Goal: Task Accomplishment & Management: Use online tool/utility

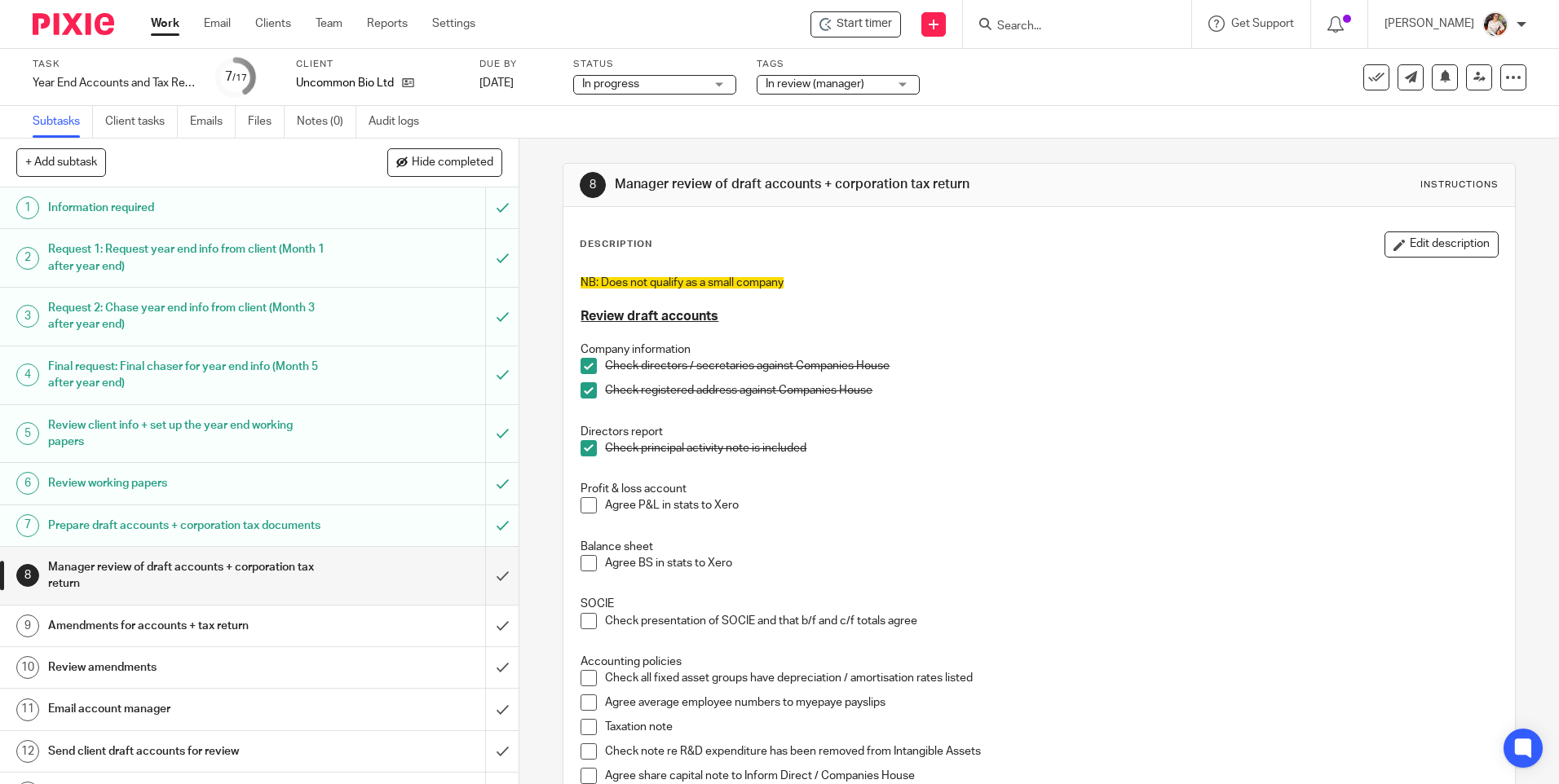
click at [171, 24] on link "Work" at bounding box center [166, 24] width 29 height 16
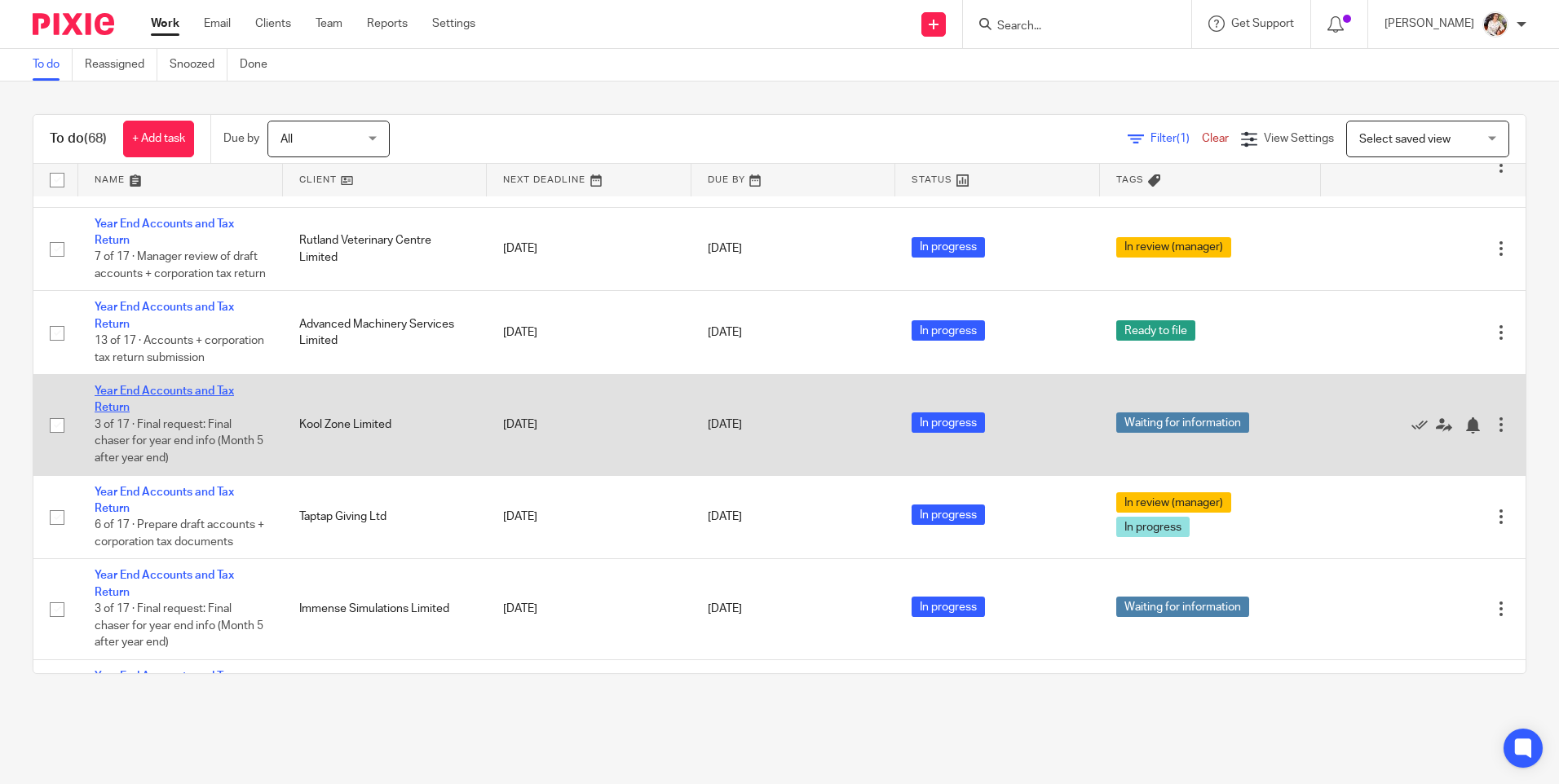
scroll to position [652, 0]
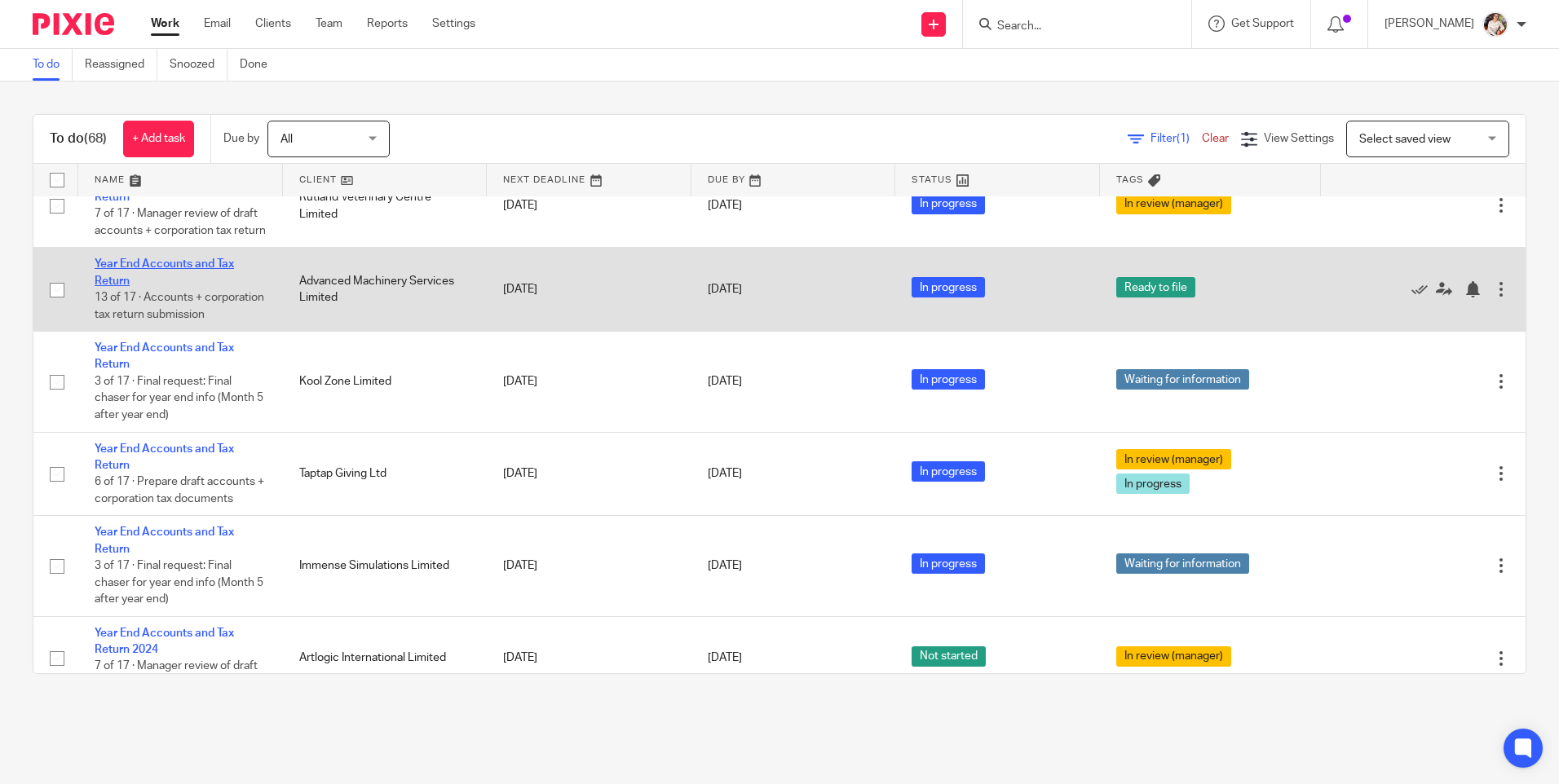
click at [143, 286] on link "Year End Accounts and Tax Return" at bounding box center [164, 272] width 140 height 28
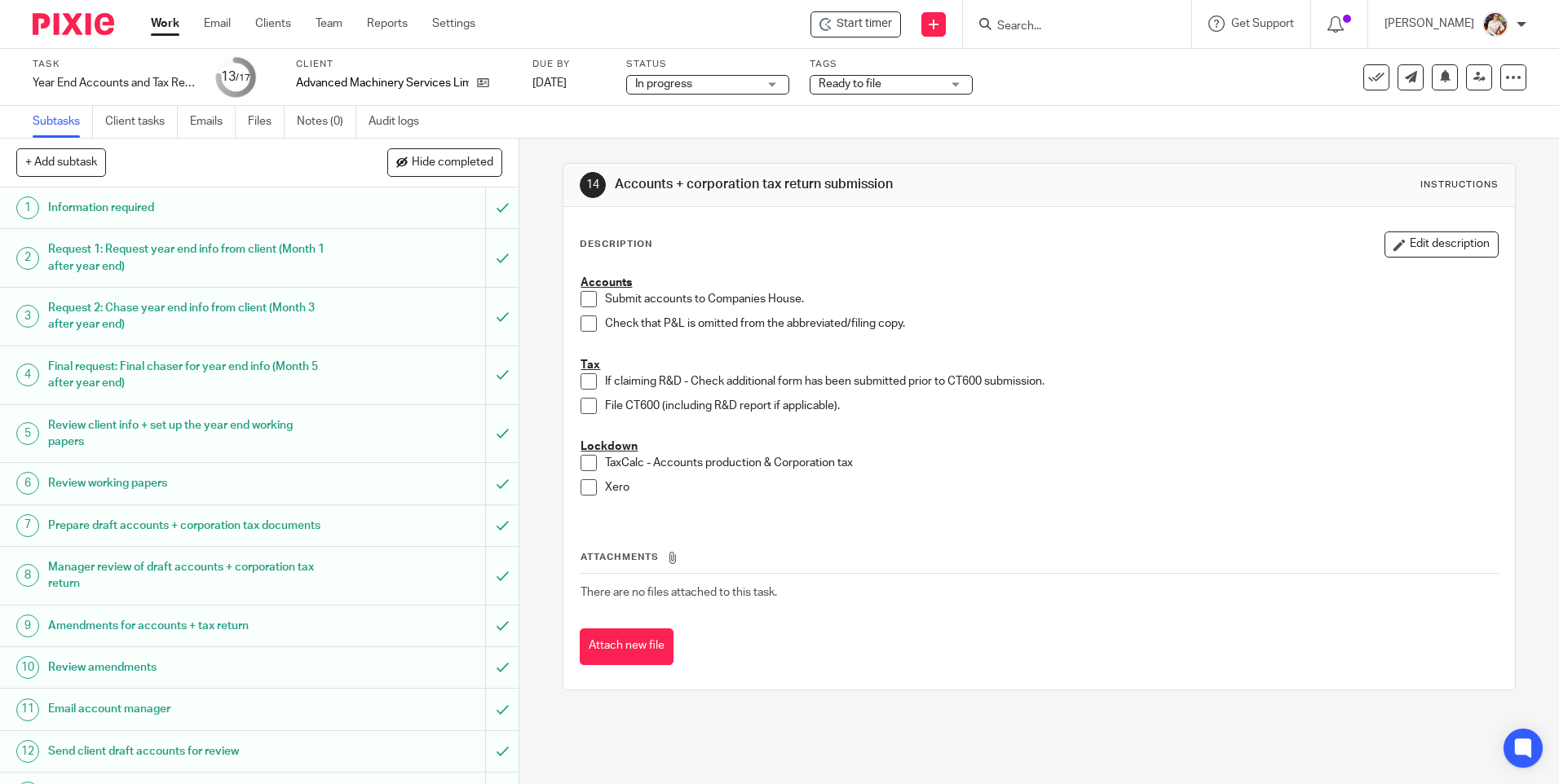
click at [1020, 29] on input "Search" at bounding box center [1069, 27] width 147 height 14
type input "waadki"
click button "submit" at bounding box center [0, 0] width 0 height 0
click at [1030, 50] on div "Wadki n Bursgreen Limited Stephen James Foster < stevef@advancedmachinery.co.uk…" at bounding box center [1169, 70] width 379 height 63
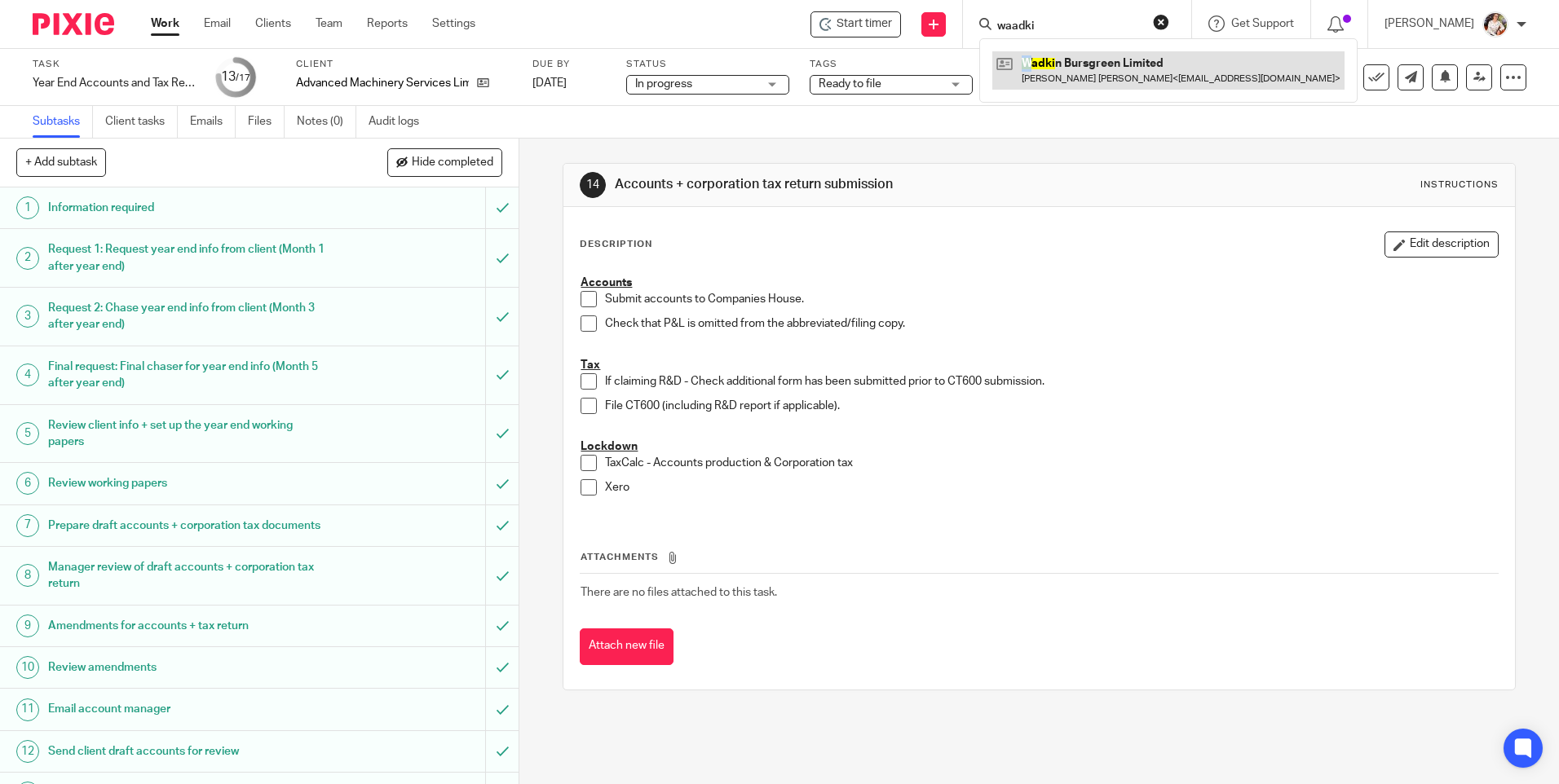
drag, startPoint x: 1030, startPoint y: 50, endPoint x: 1031, endPoint y: 64, distance: 14.0
click at [1031, 64] on link at bounding box center [1168, 70] width 352 height 37
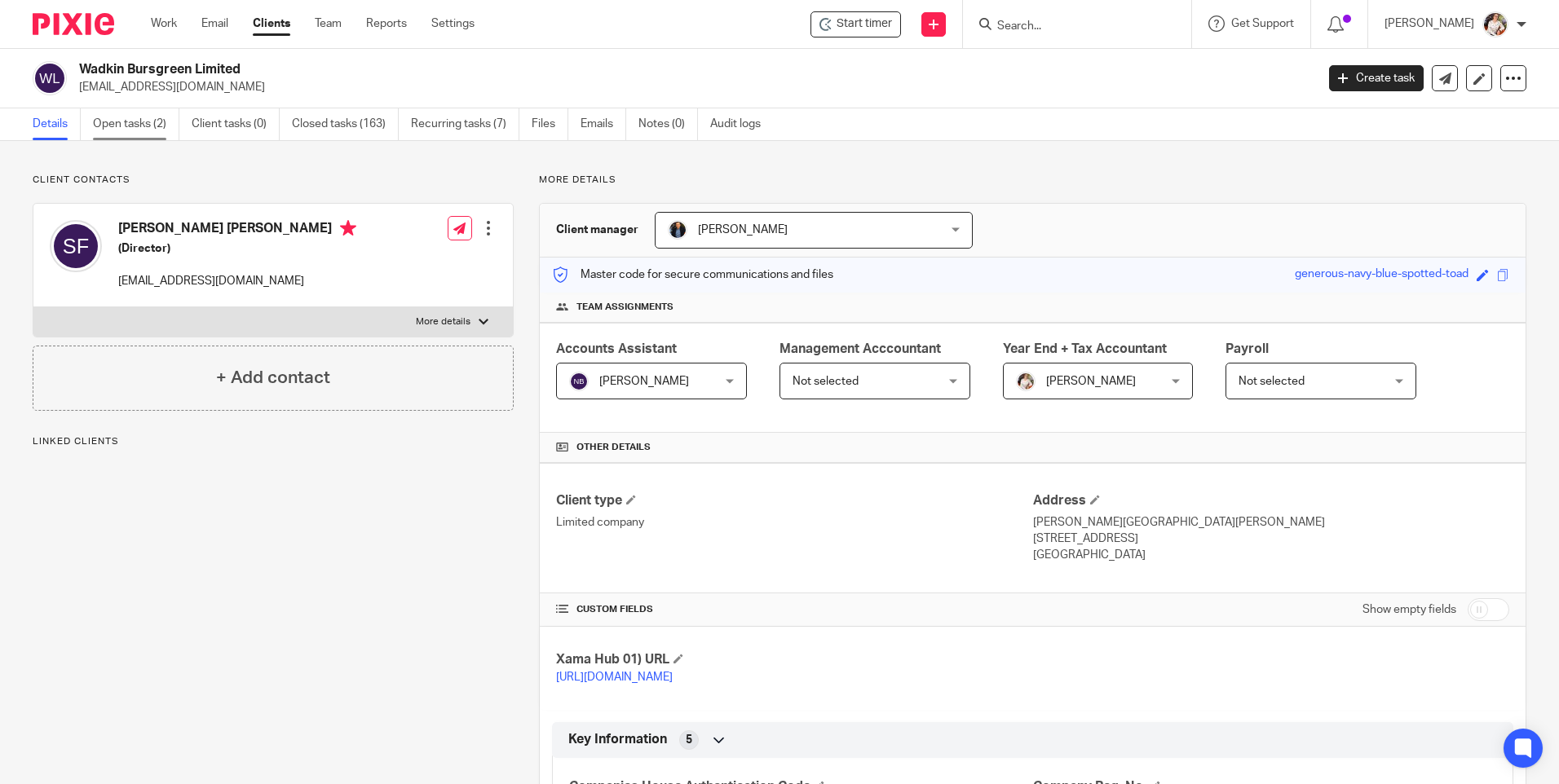
click at [137, 135] on link "Open tasks (2)" at bounding box center [136, 124] width 86 height 32
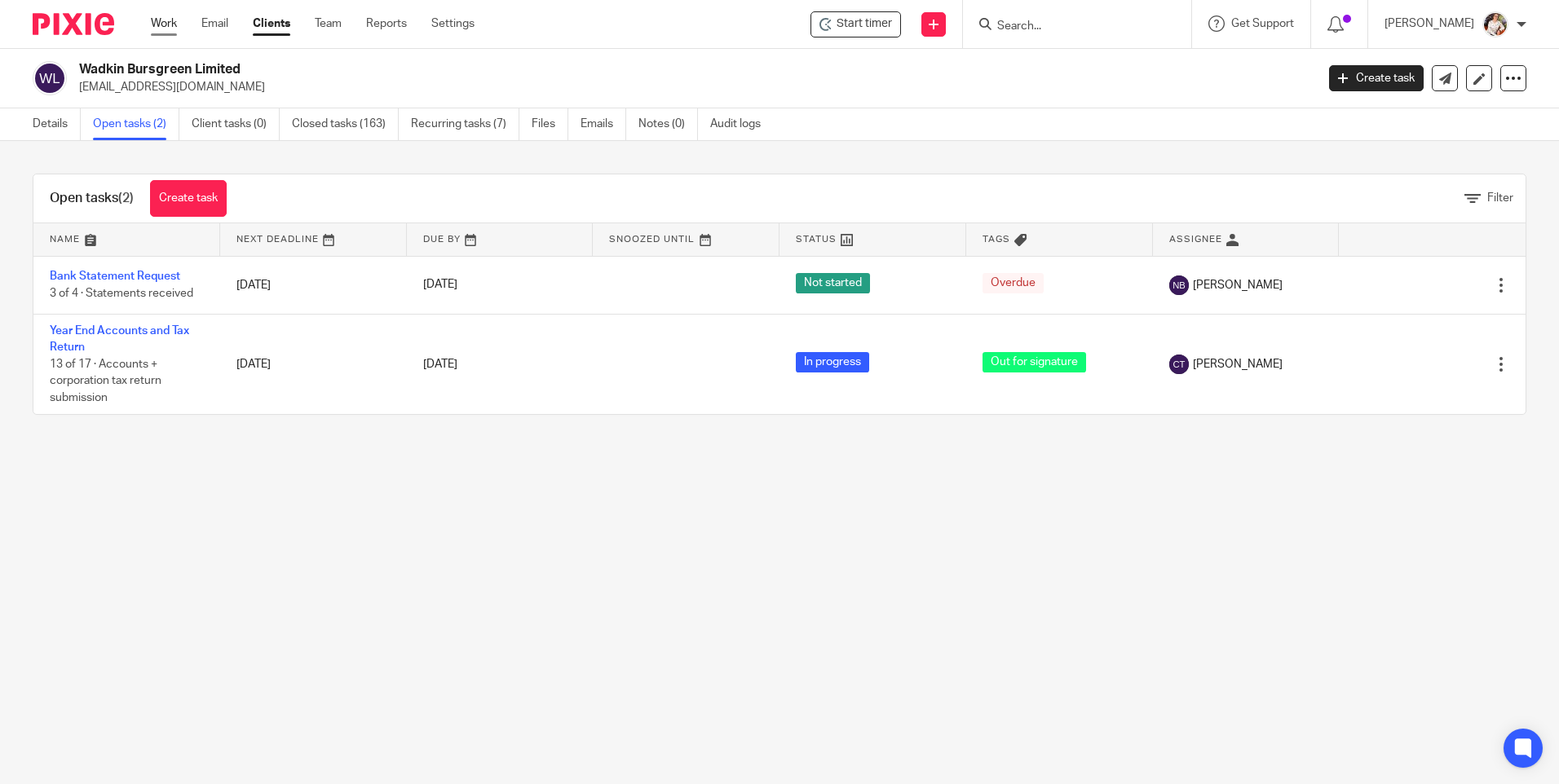
click at [170, 24] on link "Work" at bounding box center [164, 24] width 26 height 16
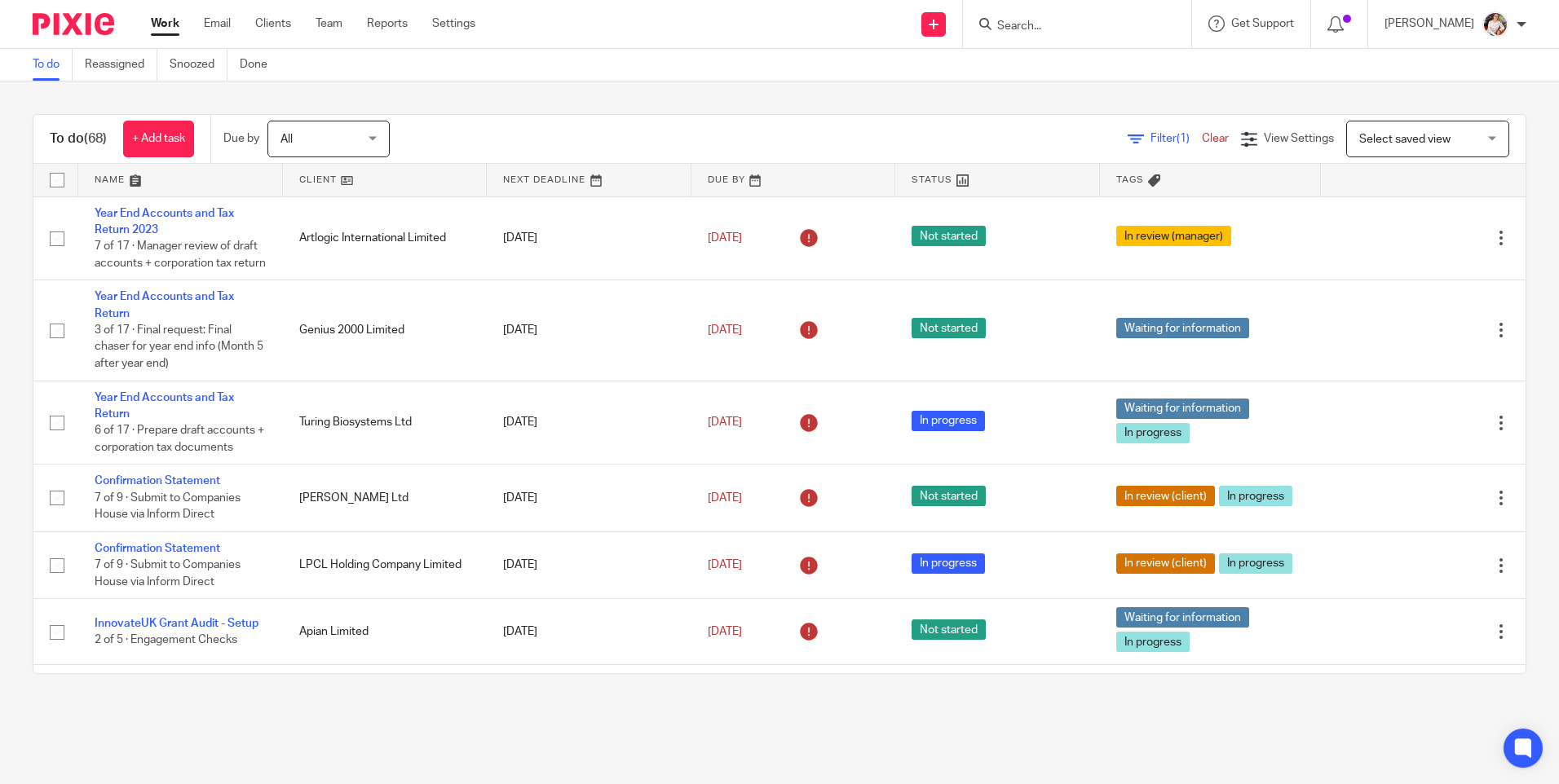
click at [986, 93] on div "To do (68) + Add task Due by All All Today Tomorrow This week Next week This mo…" at bounding box center [779, 394] width 1559 height 625
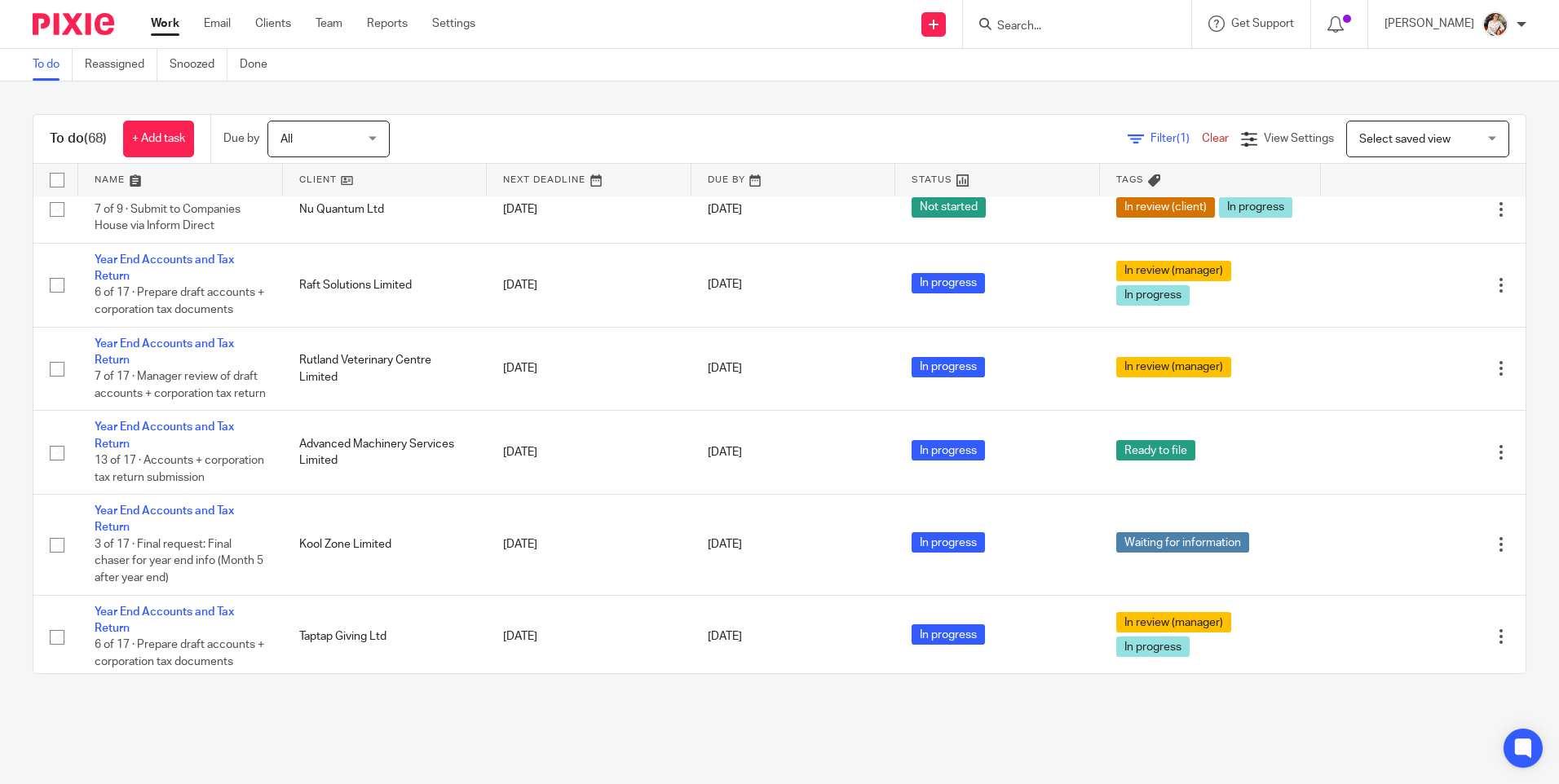
scroll to position [570, 0]
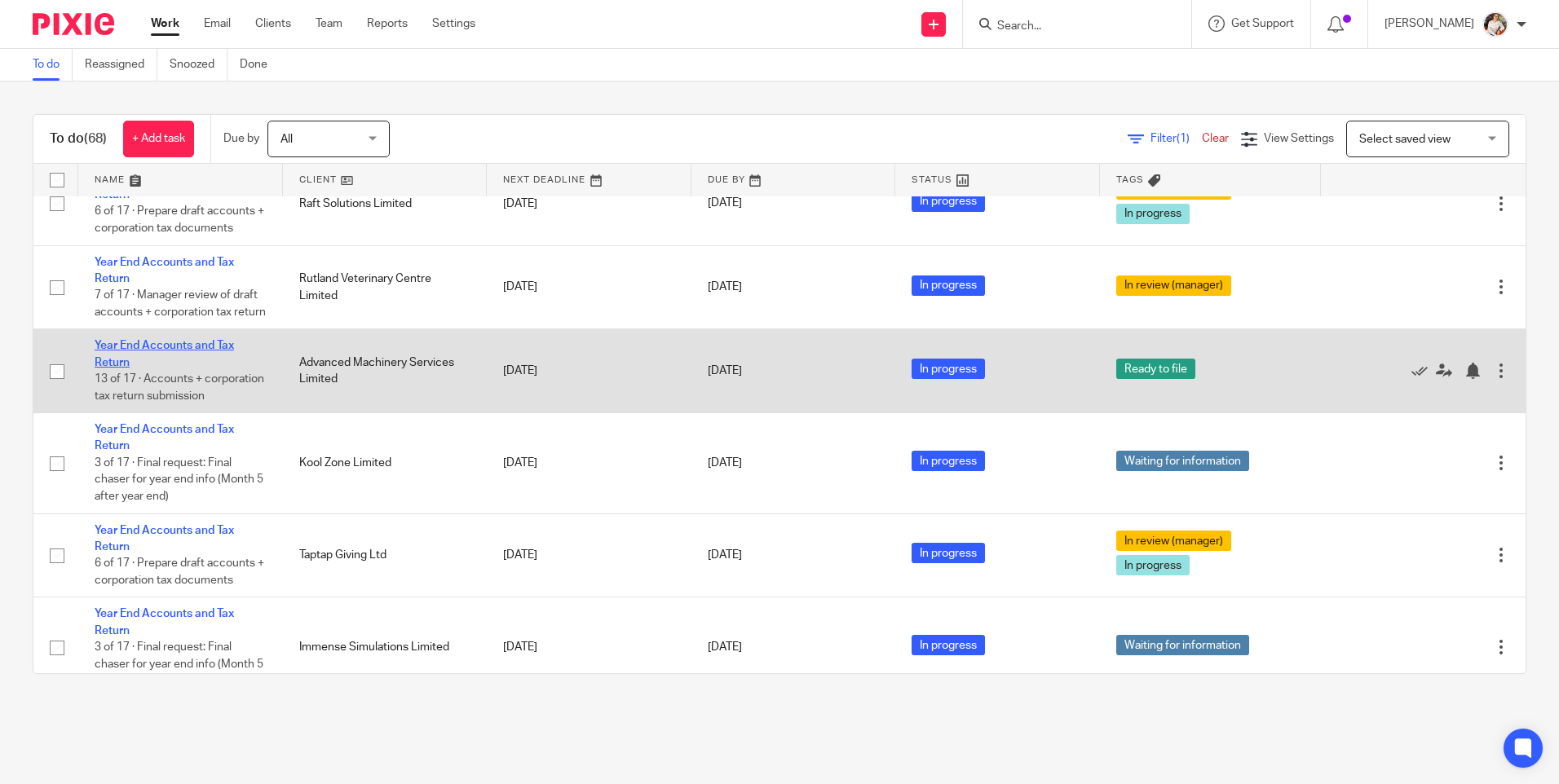
click at [147, 368] on link "Year End Accounts and Tax Return" at bounding box center [164, 353] width 140 height 28
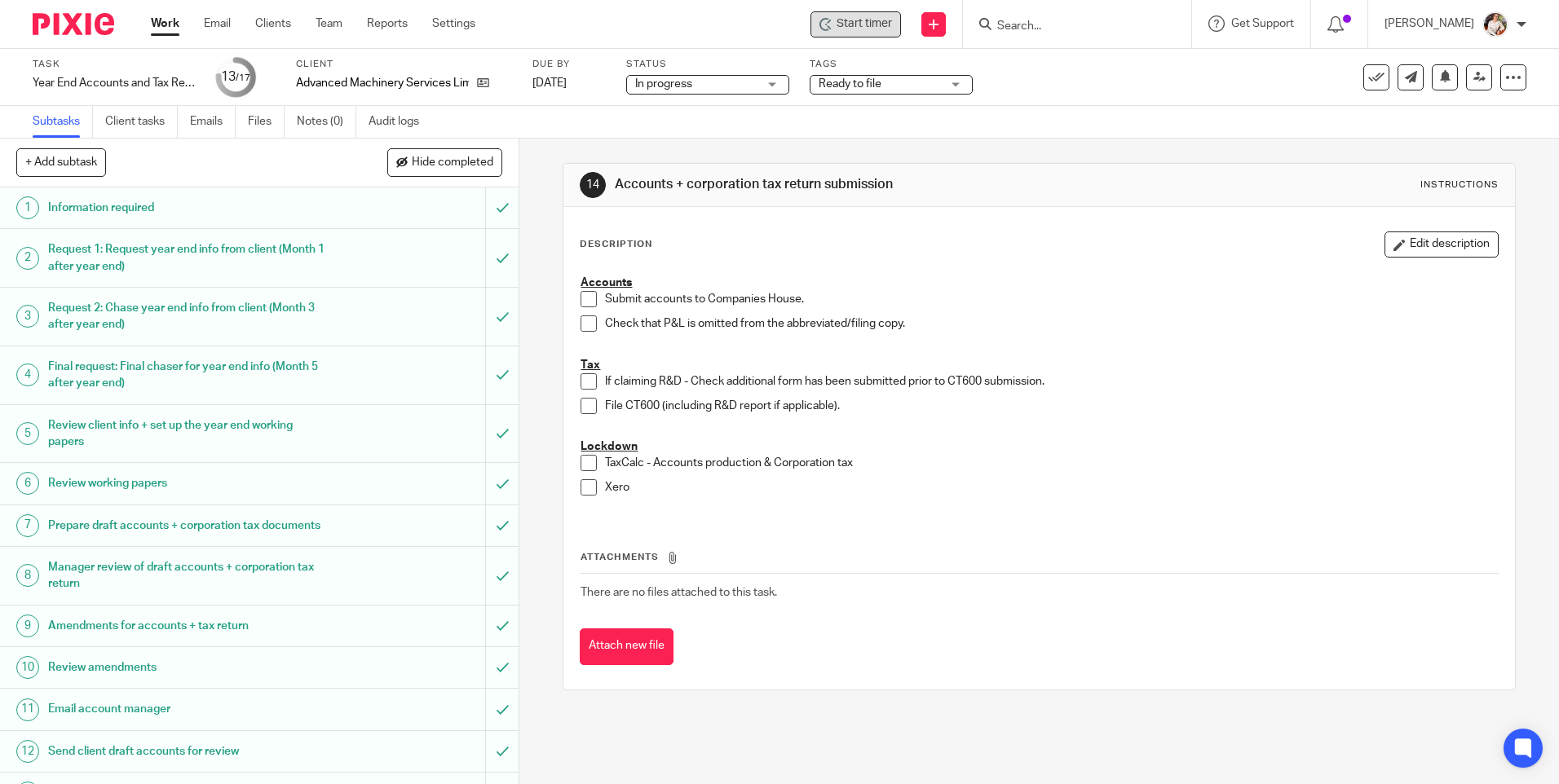
click at [883, 14] on div "Start timer" at bounding box center [856, 24] width 91 height 26
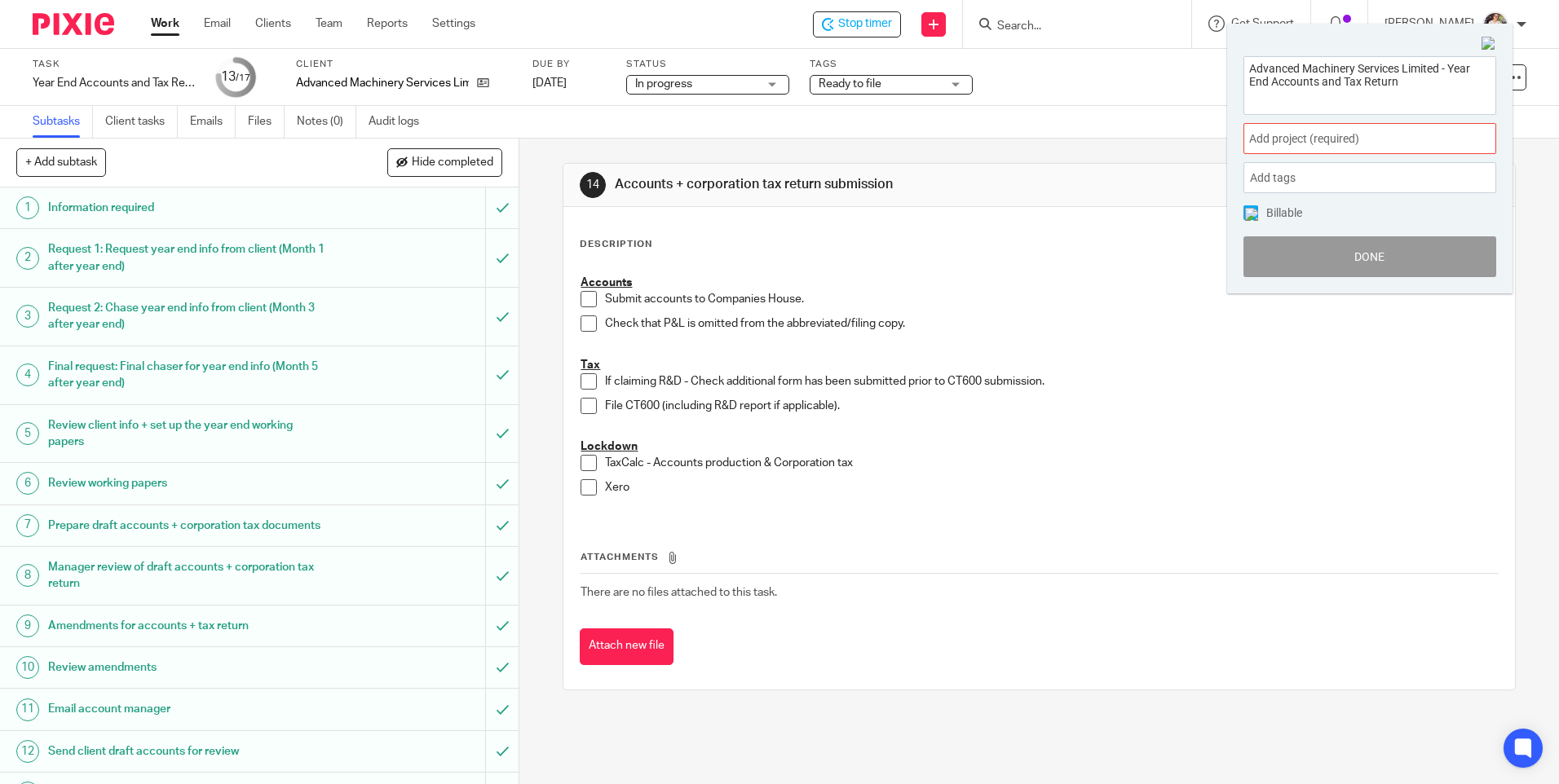
click at [1397, 144] on span "Add project (required) :" at bounding box center [1352, 139] width 206 height 17
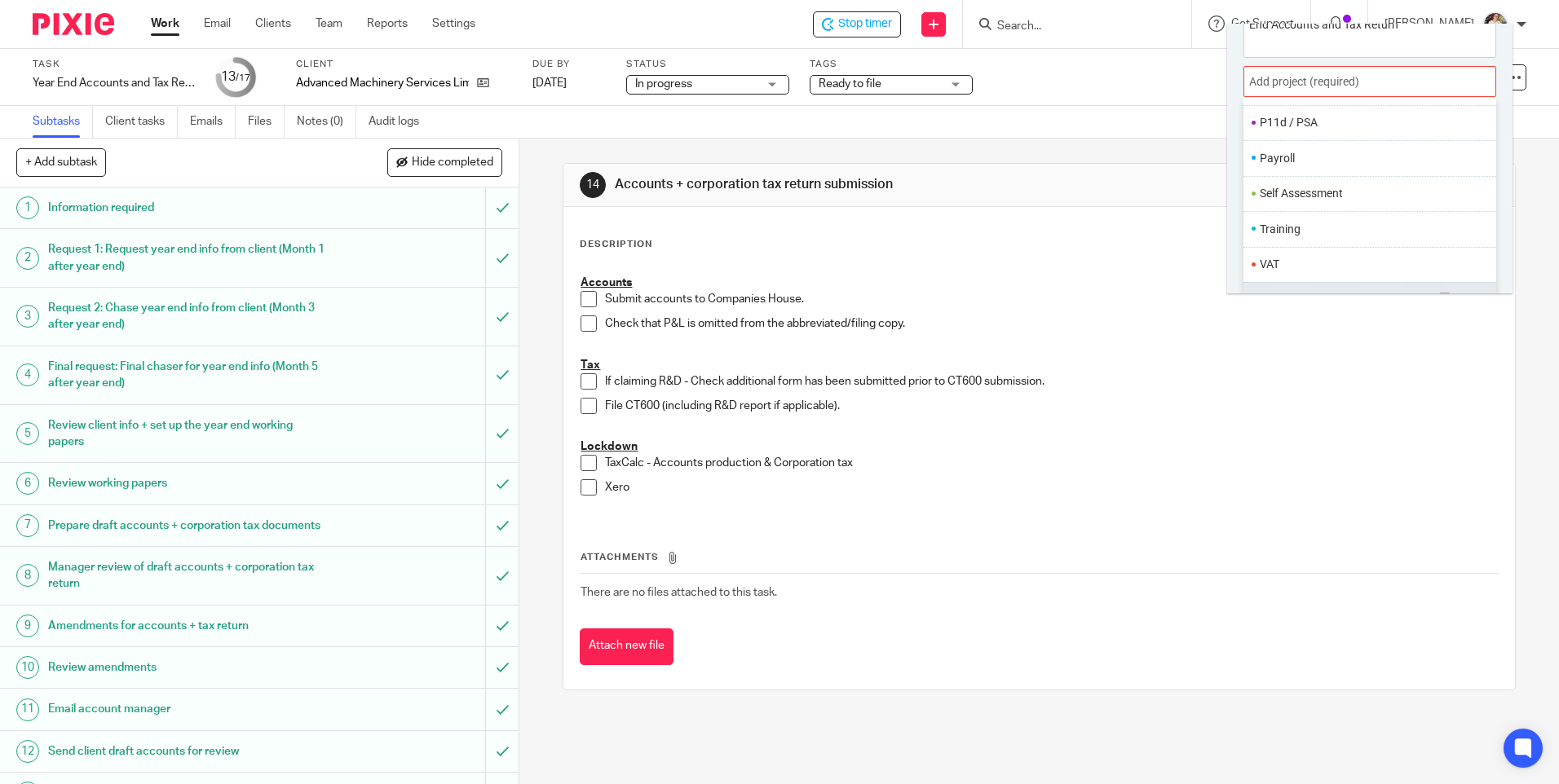
scroll to position [81, 0]
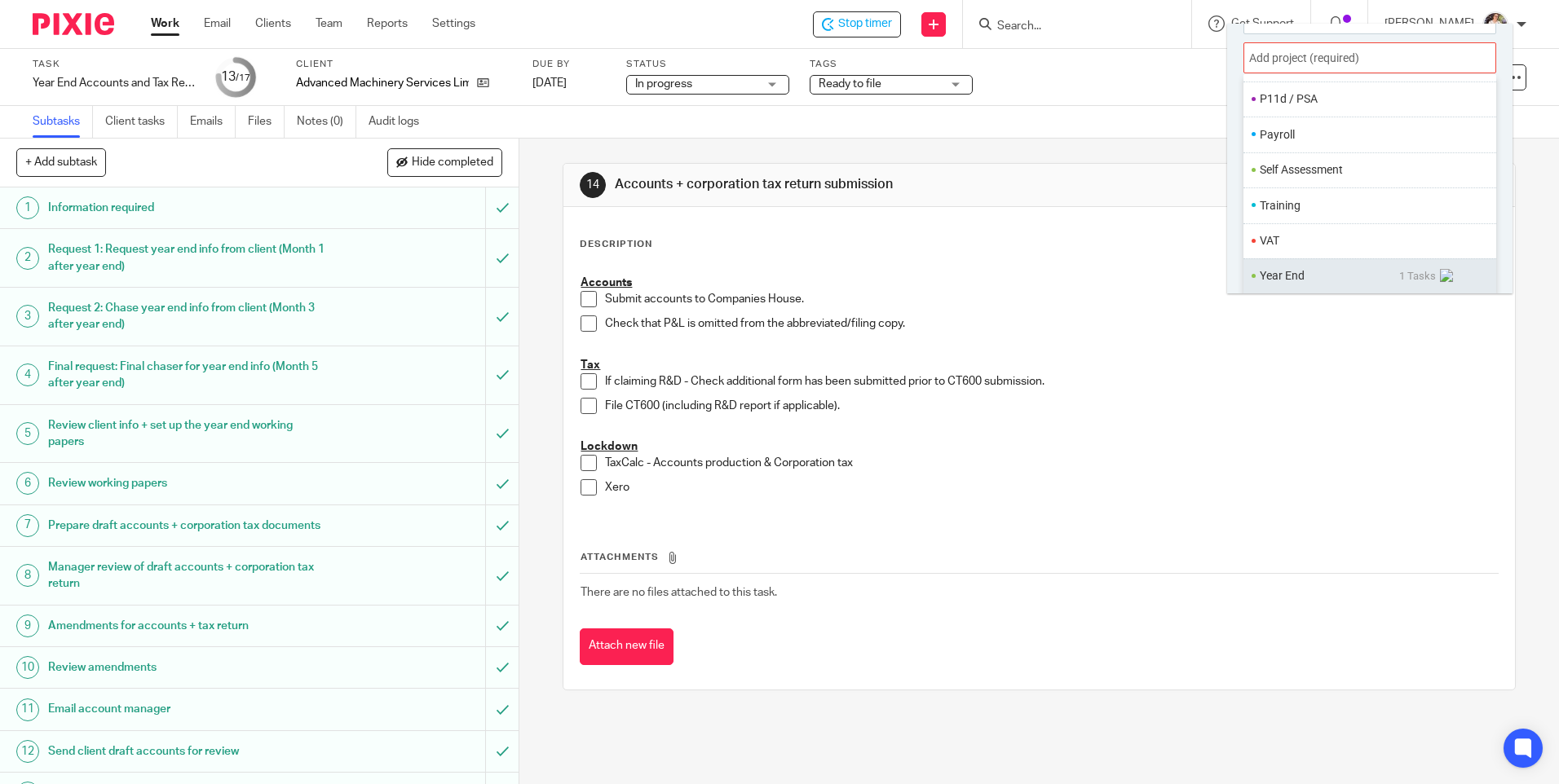
click at [1270, 269] on li "Year End" at bounding box center [1330, 275] width 140 height 17
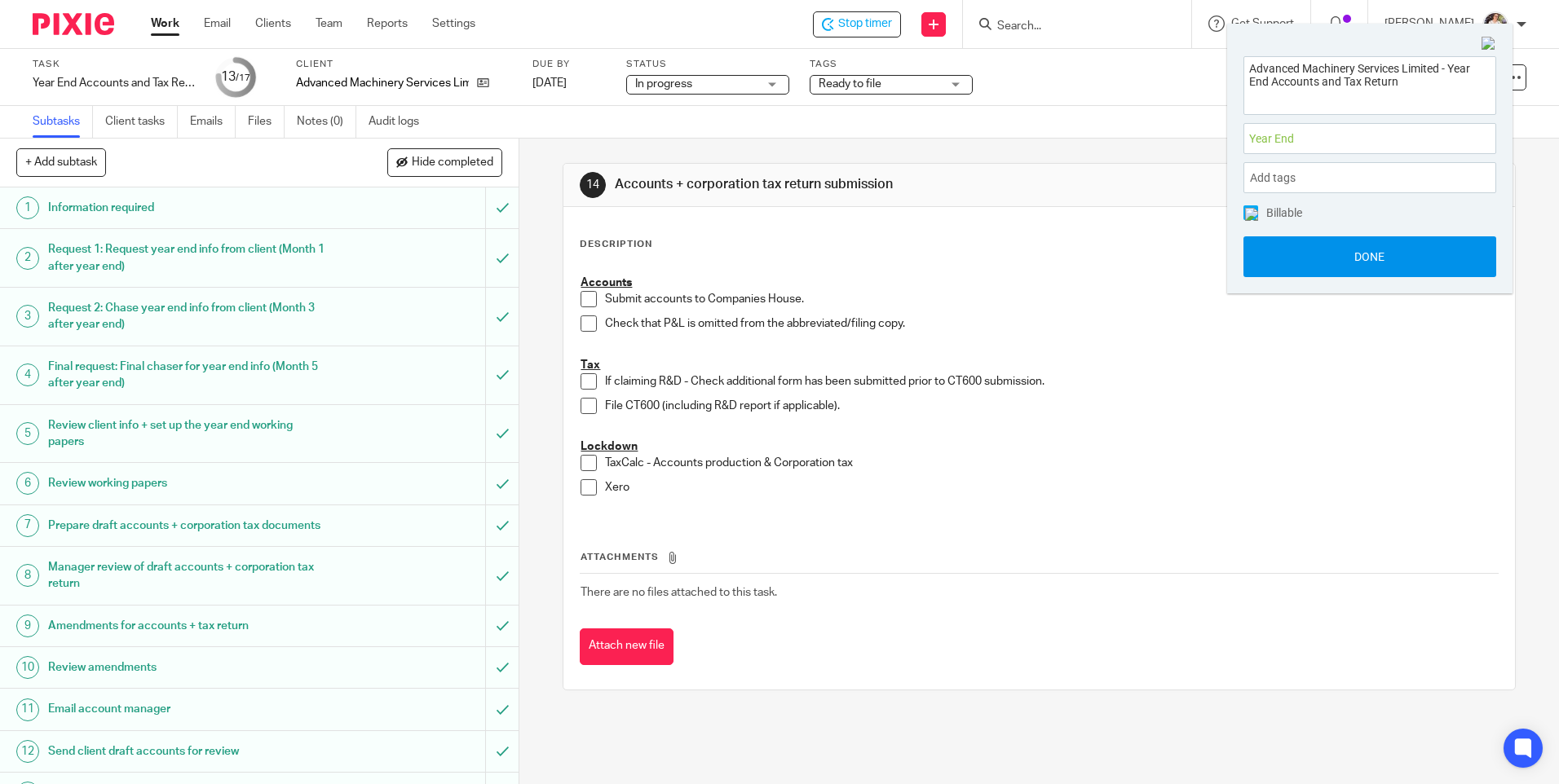
scroll to position [0, 0]
click at [1294, 249] on button "Done" at bounding box center [1370, 256] width 253 height 41
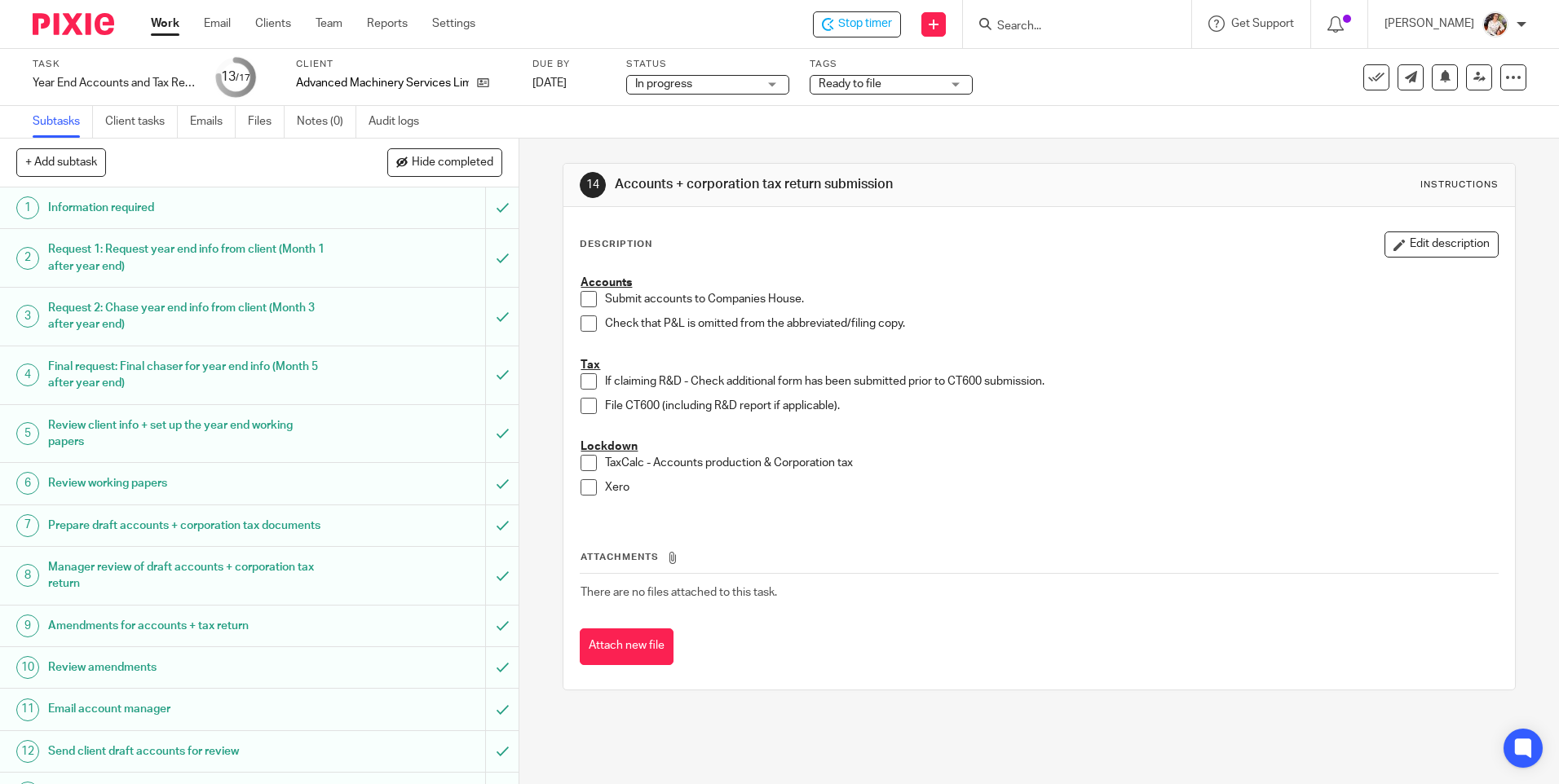
click at [581, 488] on span at bounding box center [589, 487] width 16 height 16
click at [583, 409] on span at bounding box center [589, 406] width 16 height 16
click at [584, 457] on span at bounding box center [589, 463] width 16 height 16
click at [582, 302] on span at bounding box center [589, 299] width 16 height 16
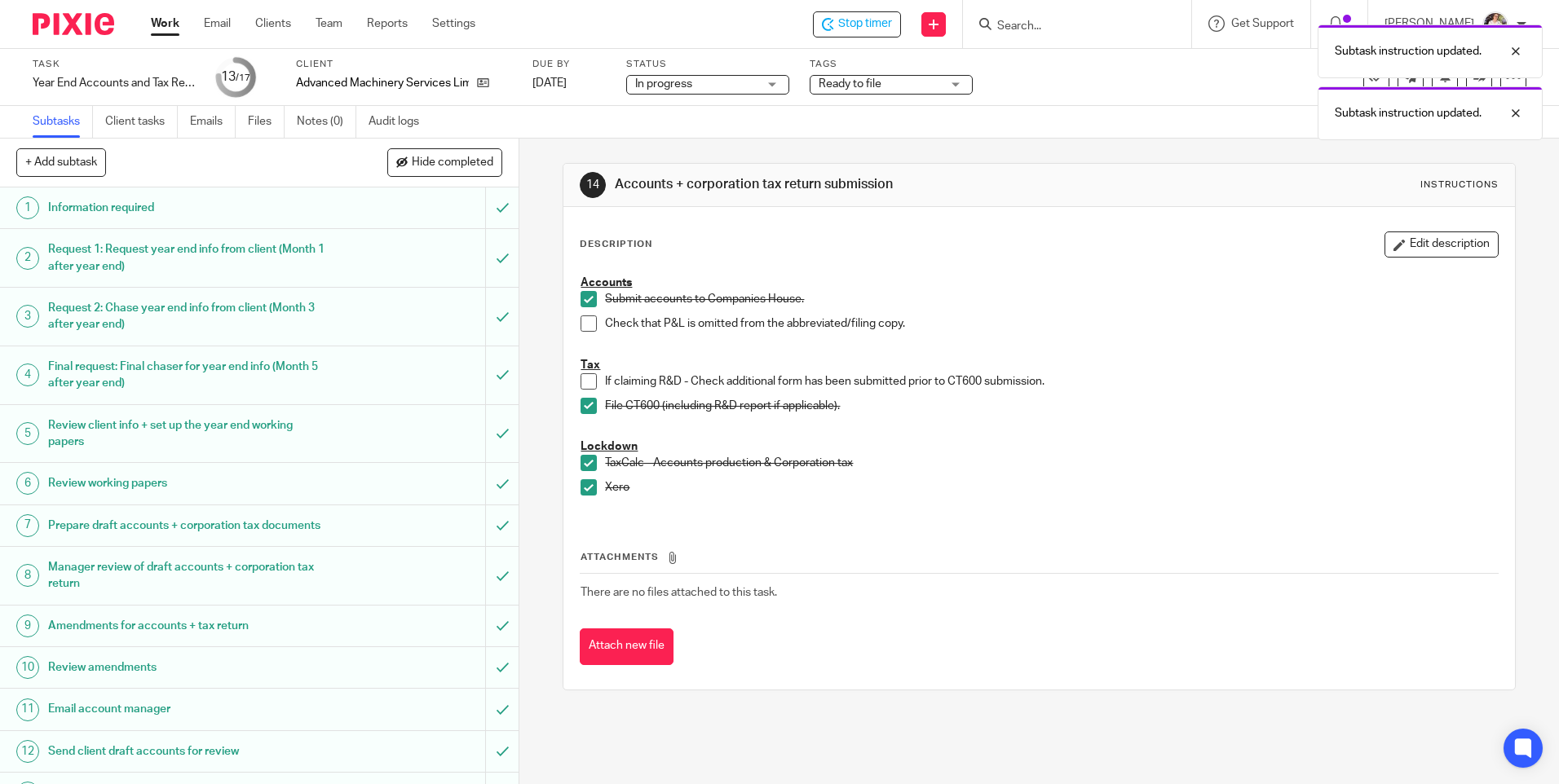
click at [584, 324] on span at bounding box center [589, 323] width 16 height 16
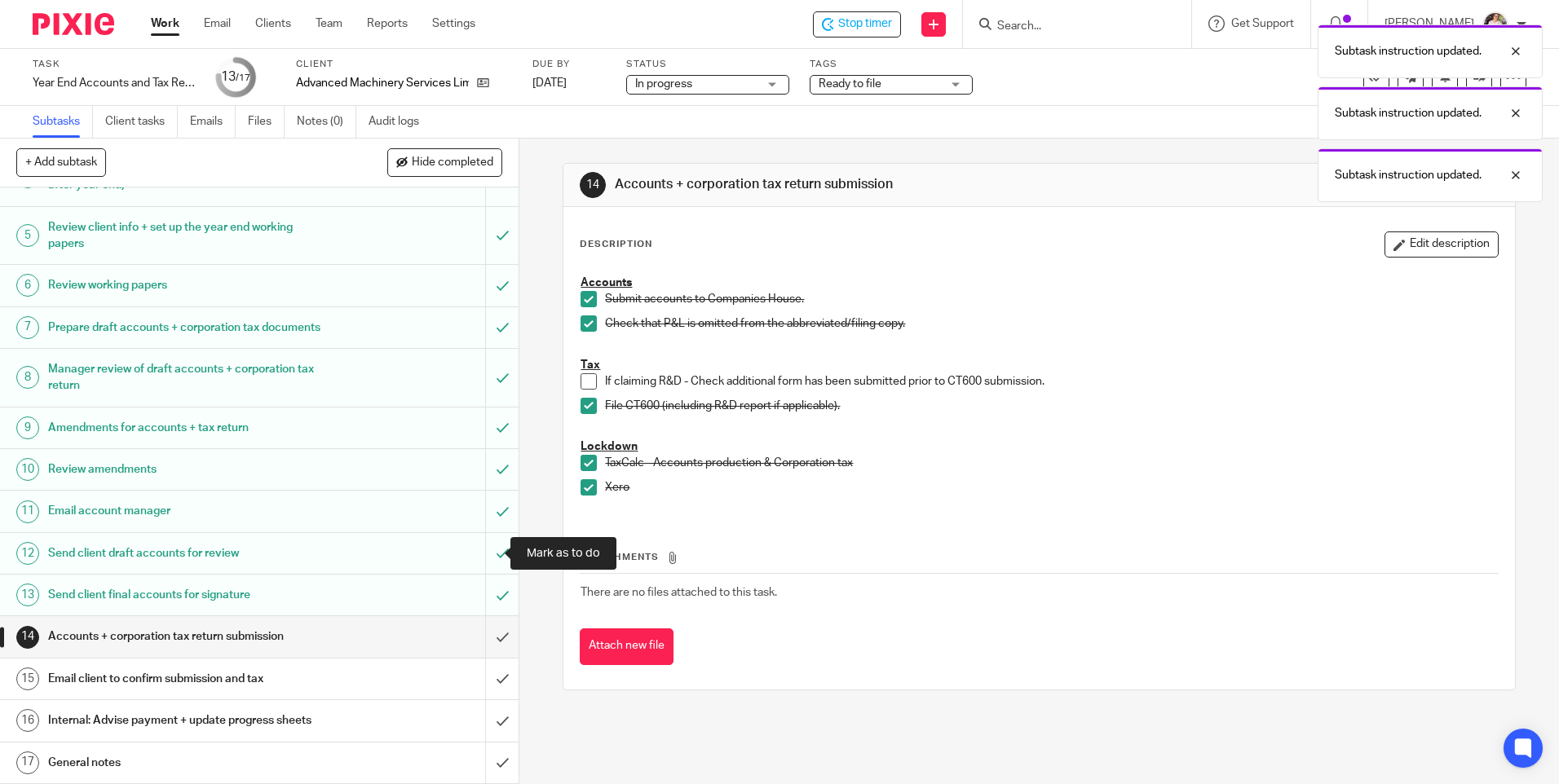
scroll to position [215, 0]
click at [489, 637] on input "submit" at bounding box center [259, 636] width 519 height 41
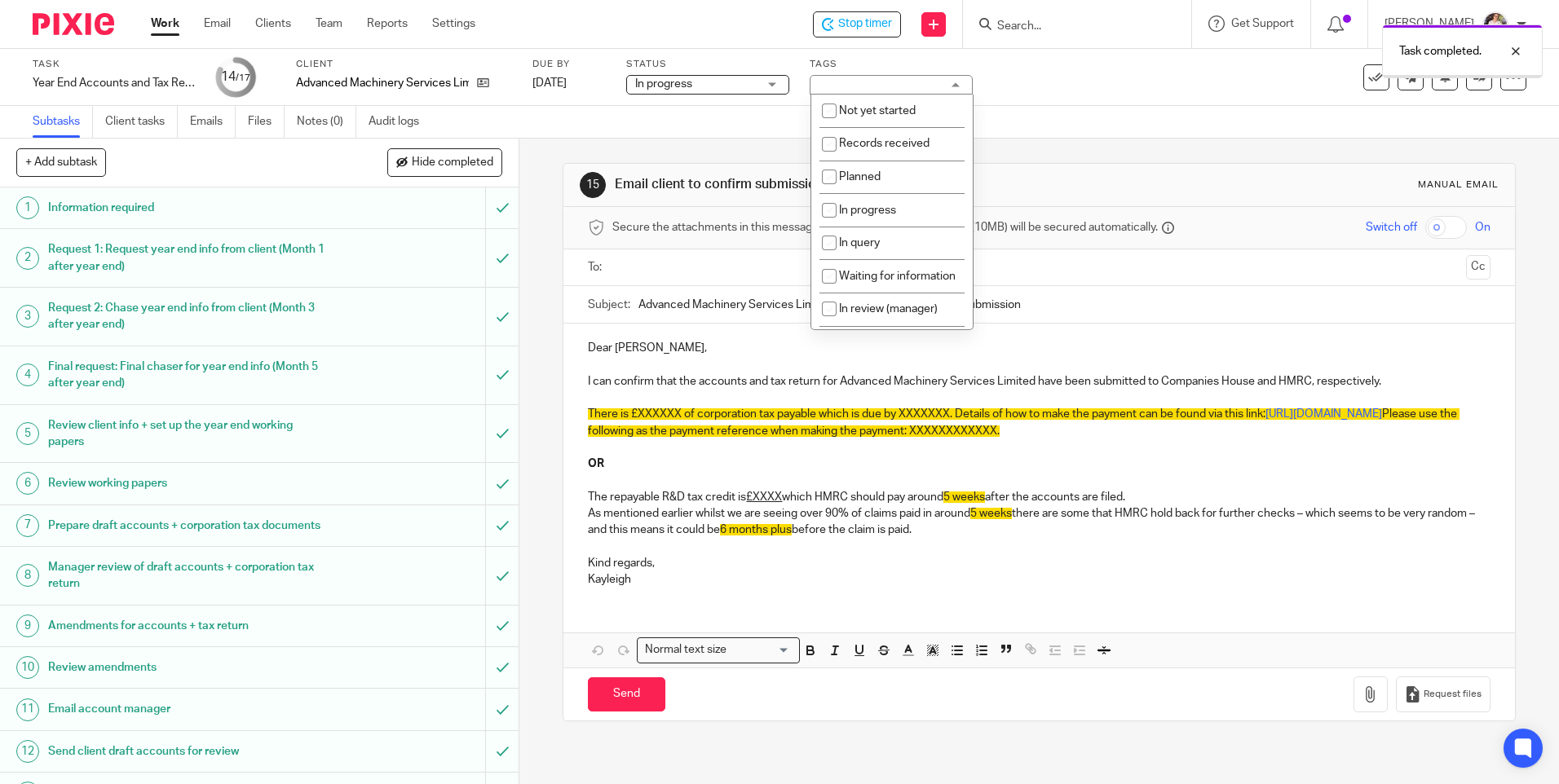
scroll to position [244, 0]
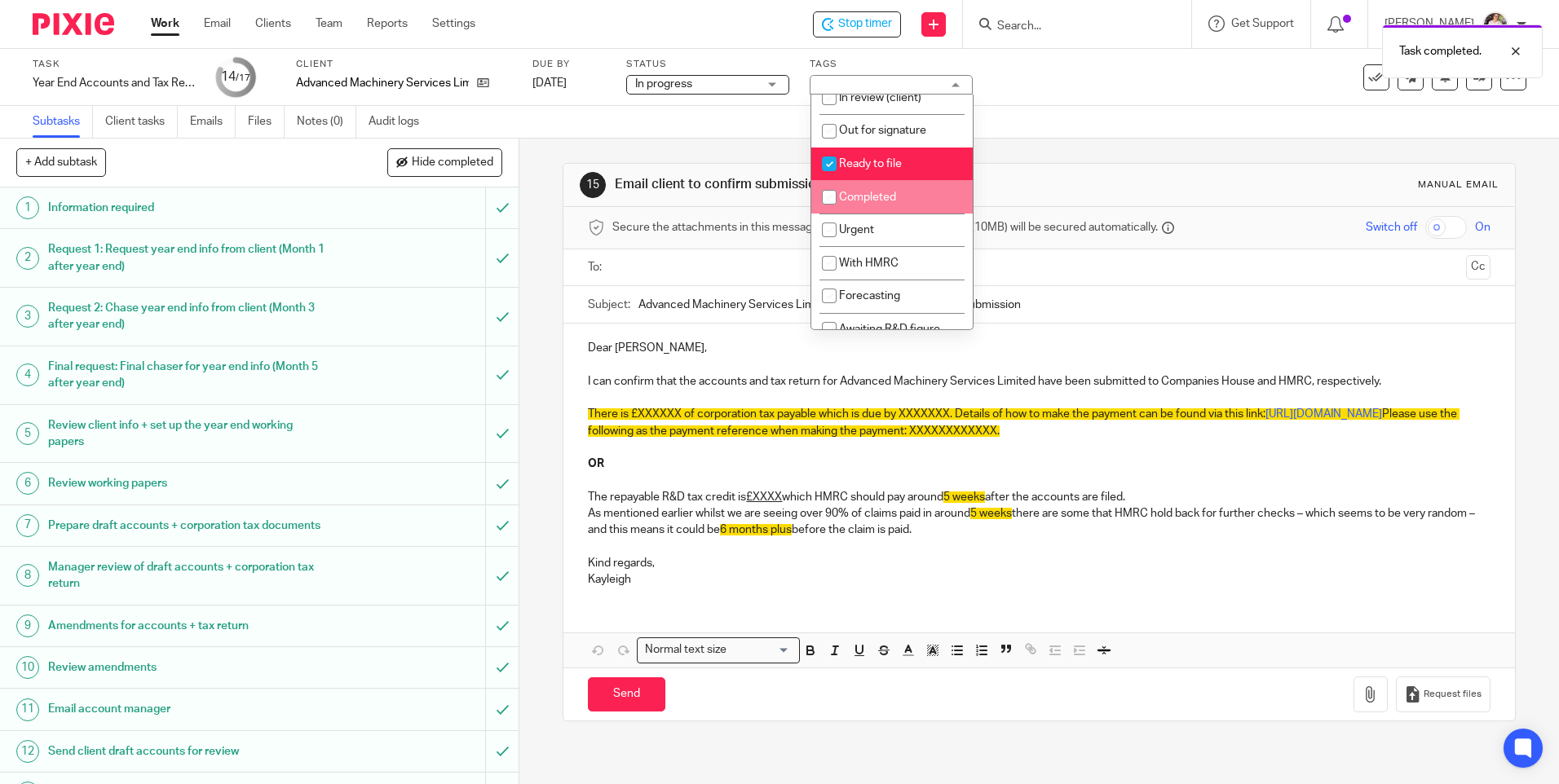
click at [856, 203] on span "Completed" at bounding box center [867, 197] width 57 height 12
checkbox input "true"
click at [849, 169] on span "Ready to file" at bounding box center [870, 164] width 63 height 12
checkbox input "false"
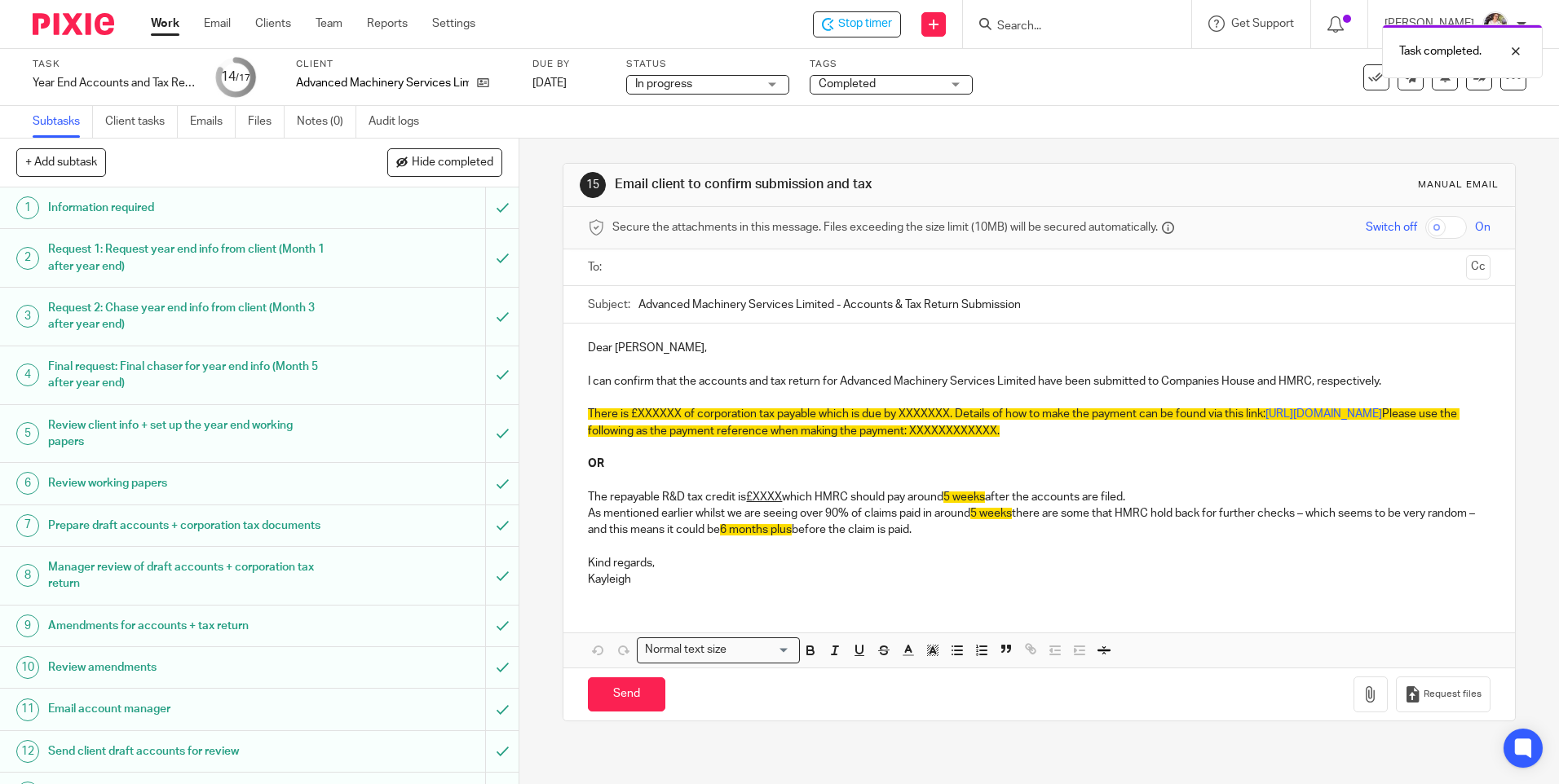
click at [1096, 71] on div "Task completed." at bounding box center [1161, 47] width 764 height 62
click at [1483, 77] on div "See template in use Advanced task editor Copy task Change schedule Delete" at bounding box center [1445, 77] width 163 height 26
click at [1474, 78] on icon at bounding box center [1480, 77] width 13 height 13
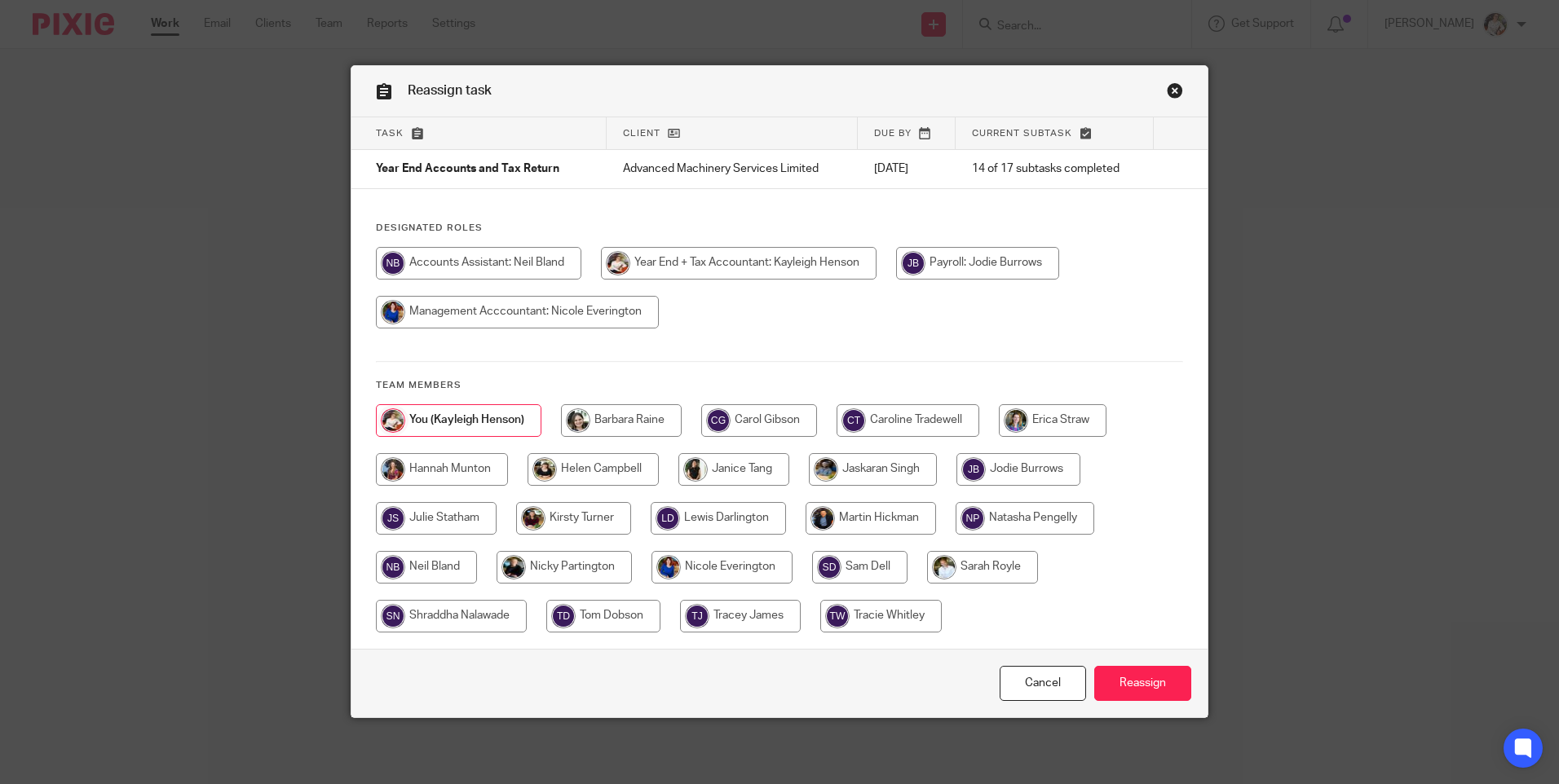
click at [959, 416] on input "radio" at bounding box center [909, 420] width 143 height 33
radio input "true"
click at [1119, 668] on input "Reassign" at bounding box center [1142, 683] width 97 height 35
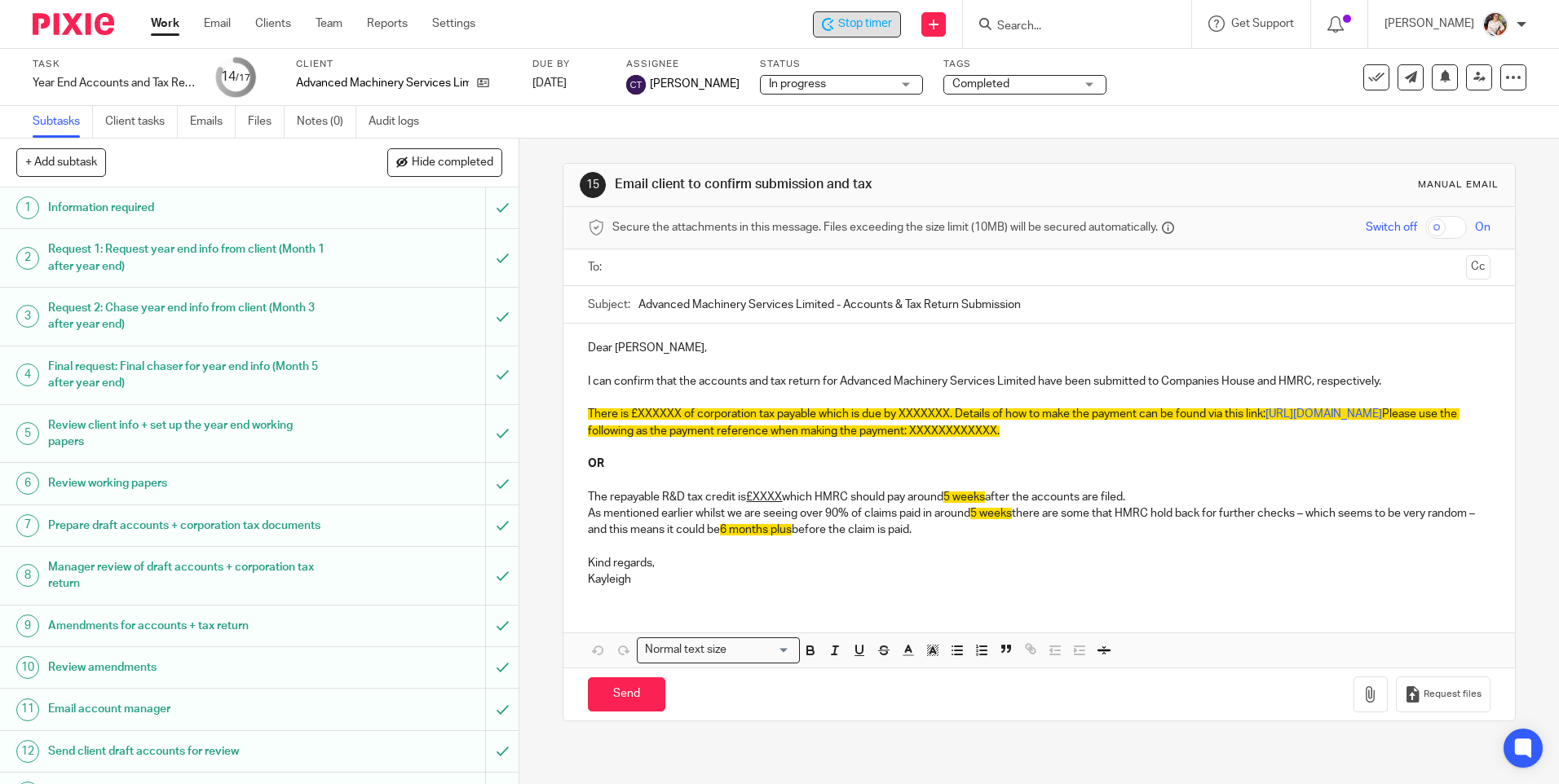
click at [877, 24] on span "Stop timer" at bounding box center [864, 24] width 53 height 17
click at [168, 23] on link "Work" at bounding box center [166, 24] width 29 height 16
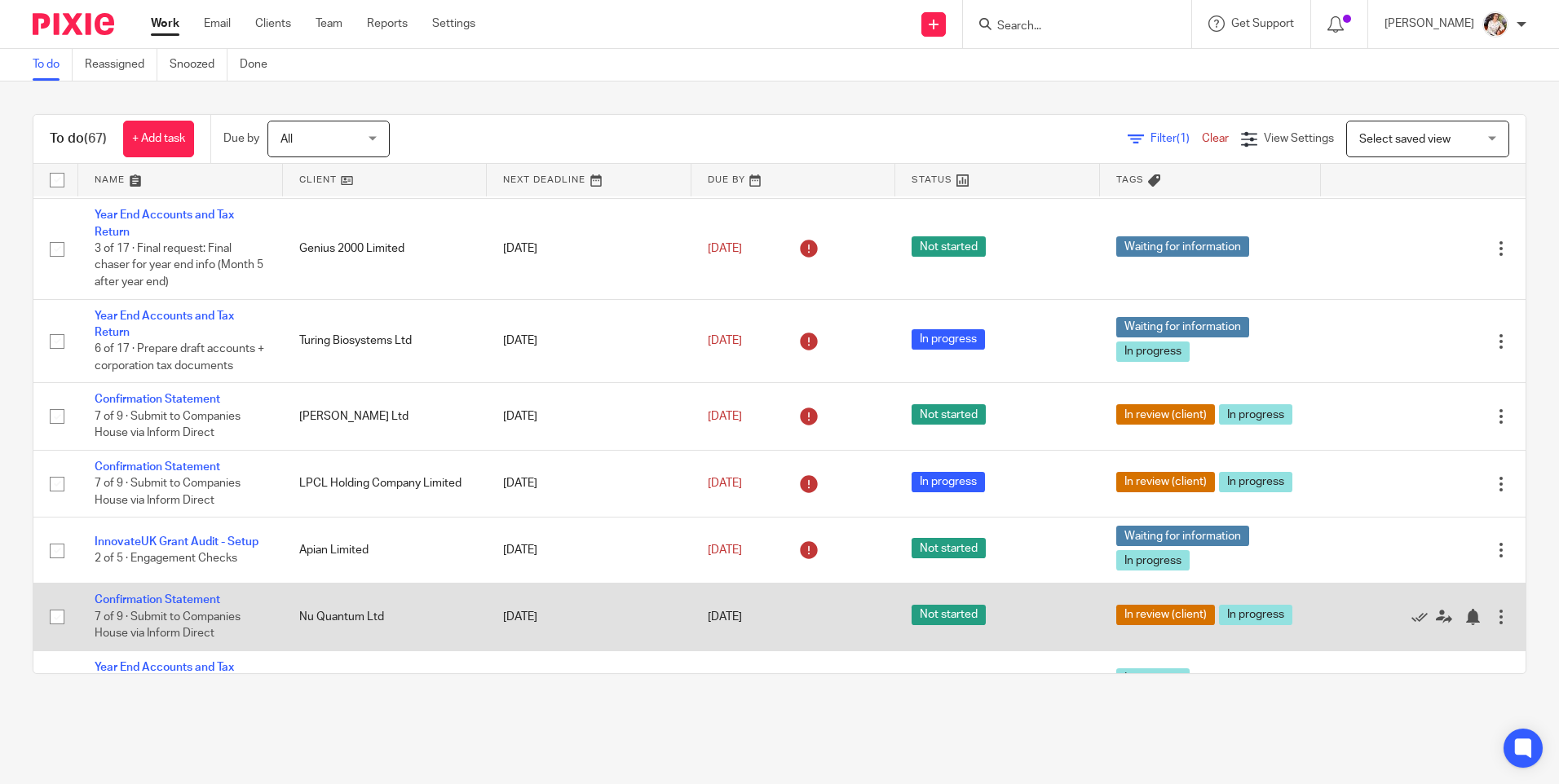
scroll to position [163, 0]
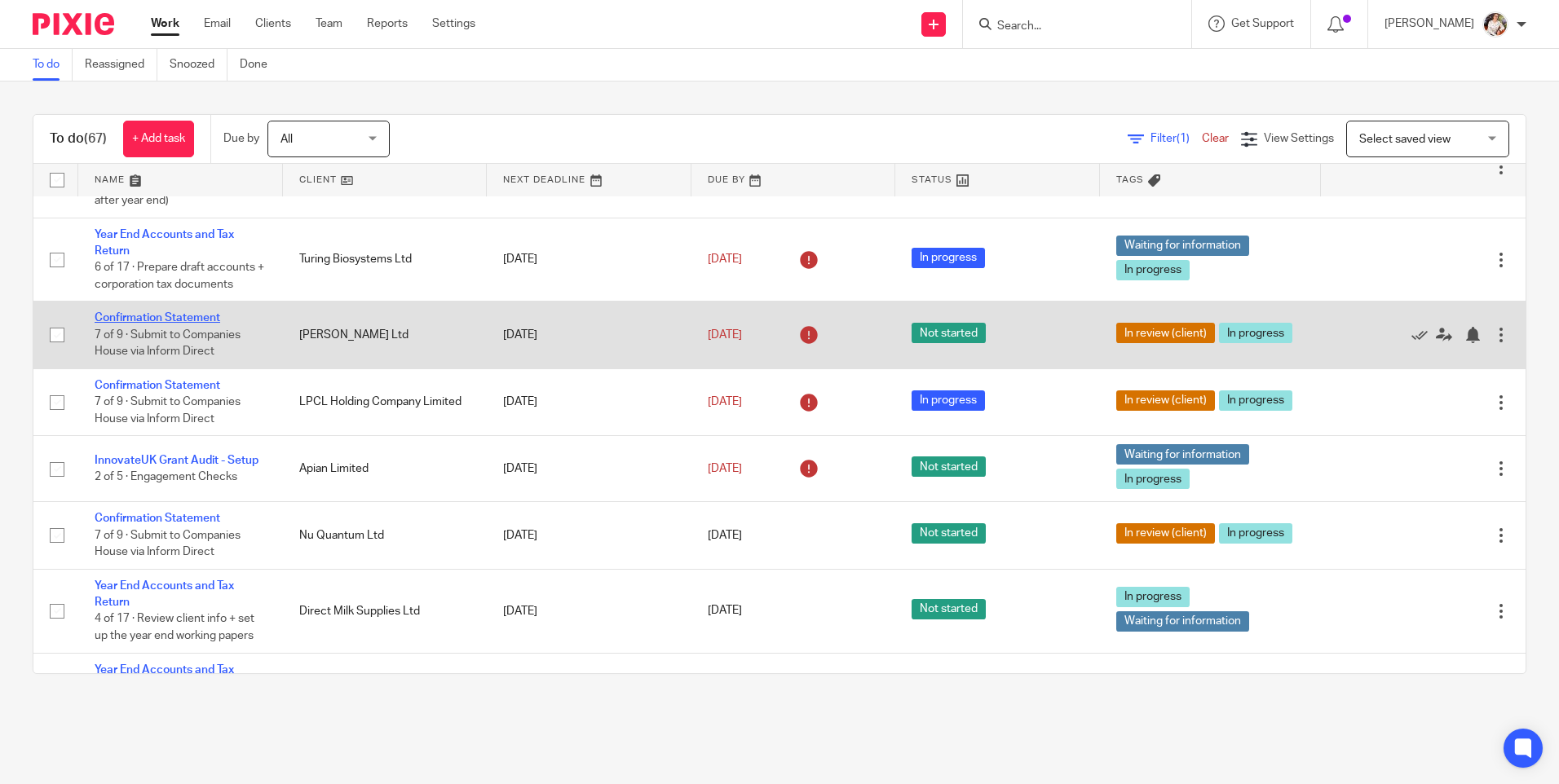
drag, startPoint x: 170, startPoint y: 336, endPoint x: 181, endPoint y: 332, distance: 11.7
click at [170, 323] on link "Confirmation Statement" at bounding box center [157, 318] width 126 height 12
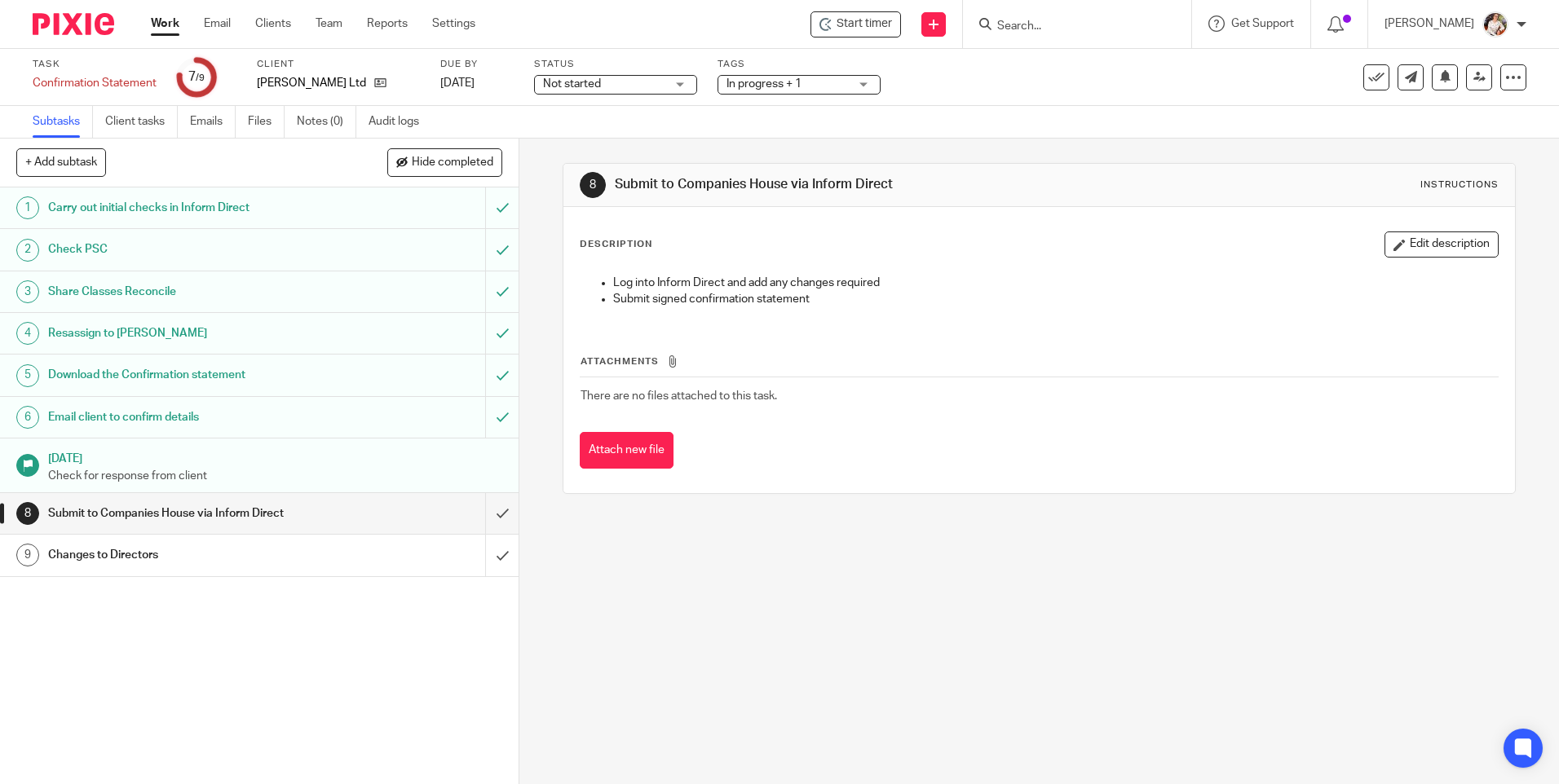
click at [166, 21] on link "Work" at bounding box center [166, 24] width 29 height 16
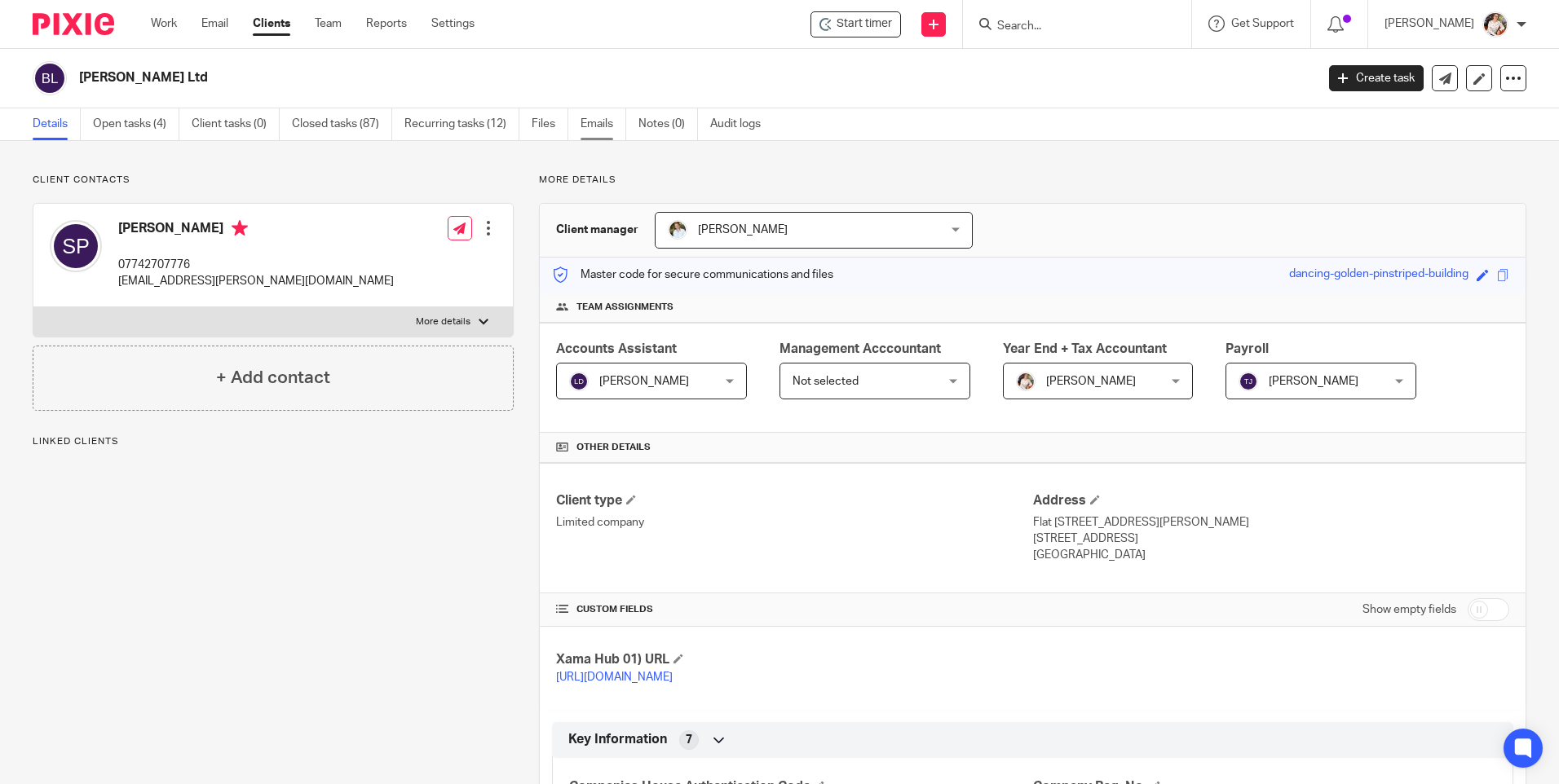
click at [609, 119] on link "Emails" at bounding box center [603, 124] width 45 height 32
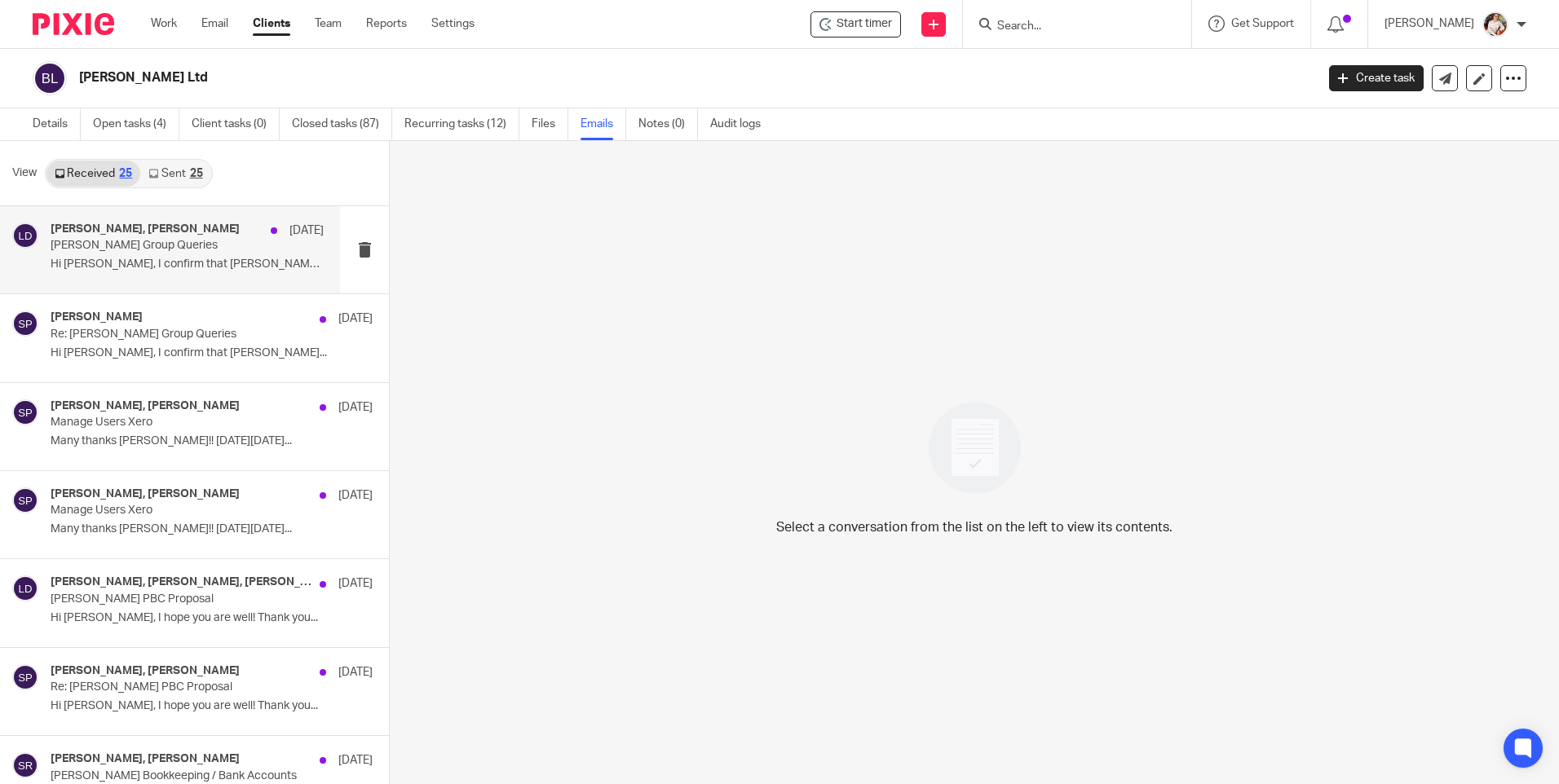
click at [151, 263] on p "Hi Lewis, I confirm that Gabriele..." at bounding box center [188, 263] width 274 height 14
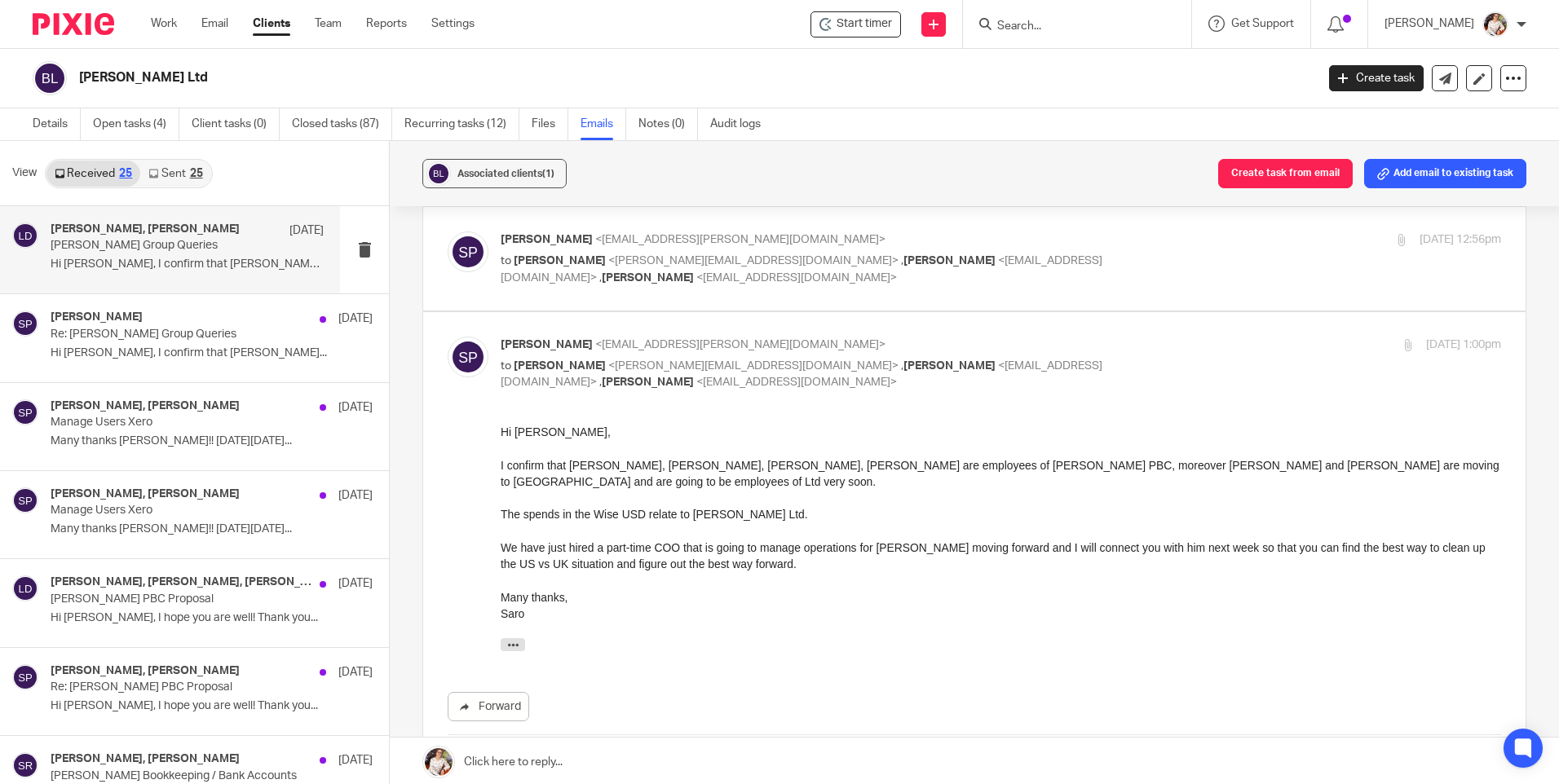
scroll to position [244, 0]
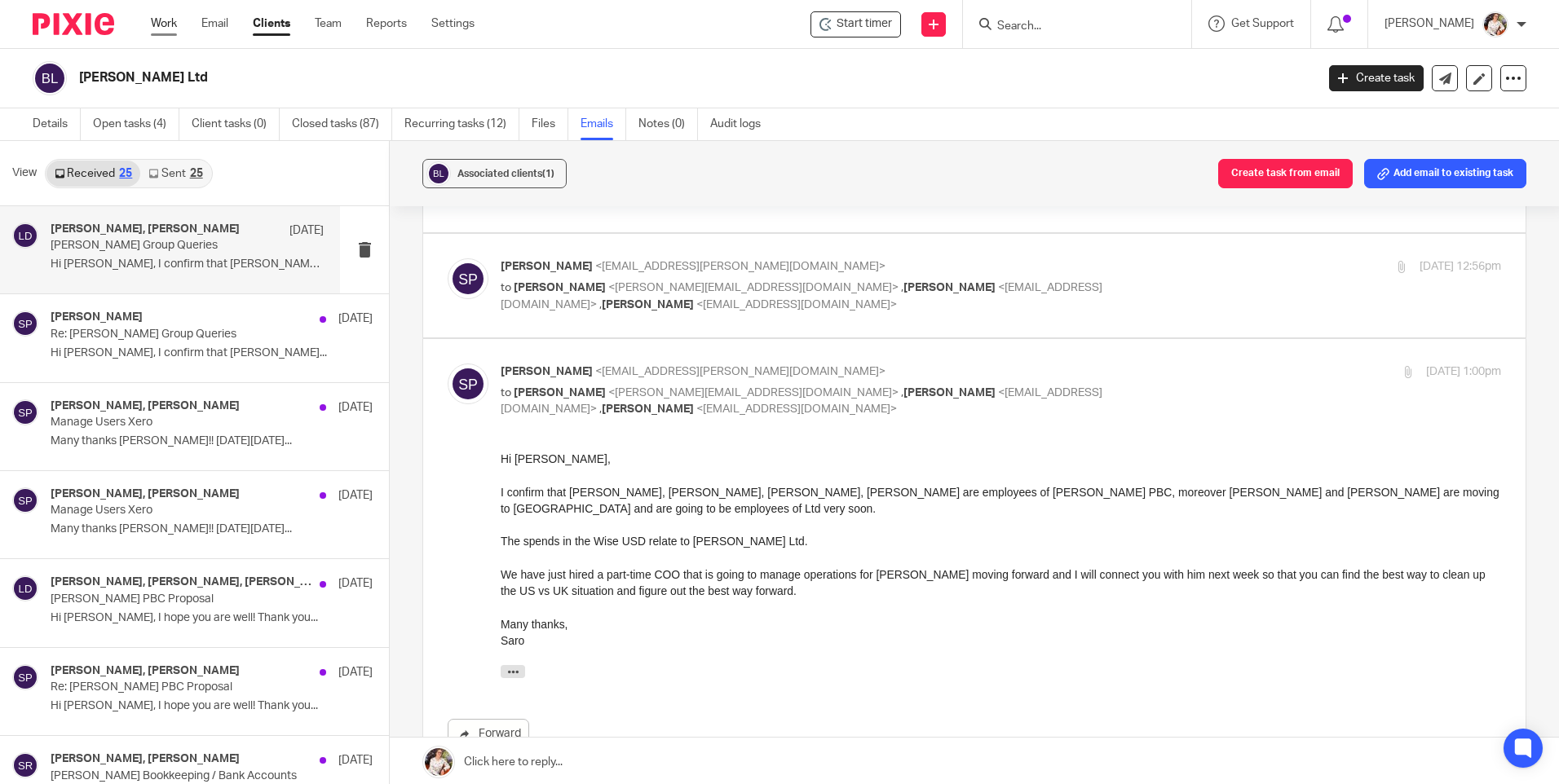
click at [161, 25] on link "Work" at bounding box center [164, 24] width 26 height 16
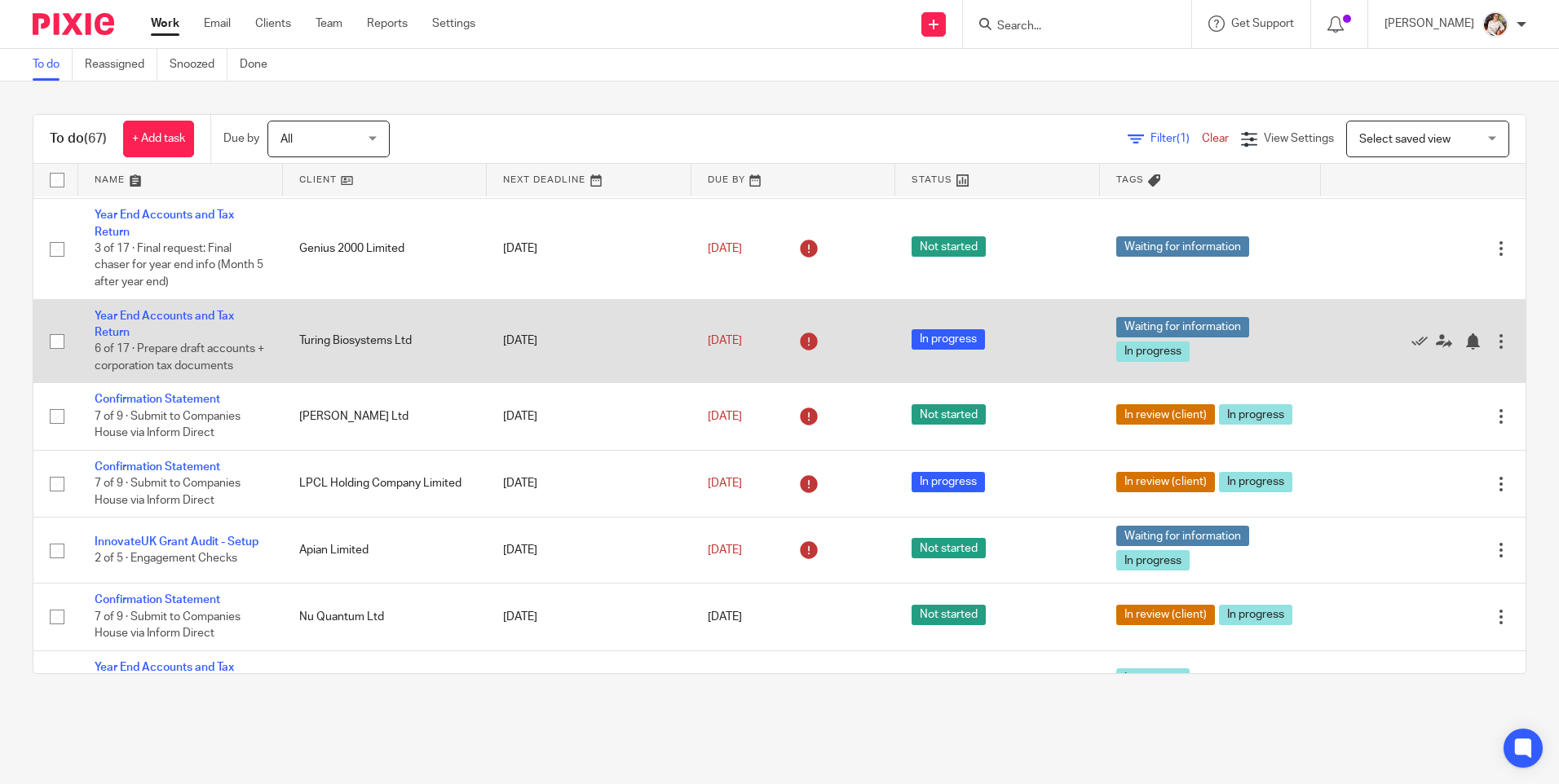
scroll to position [163, 0]
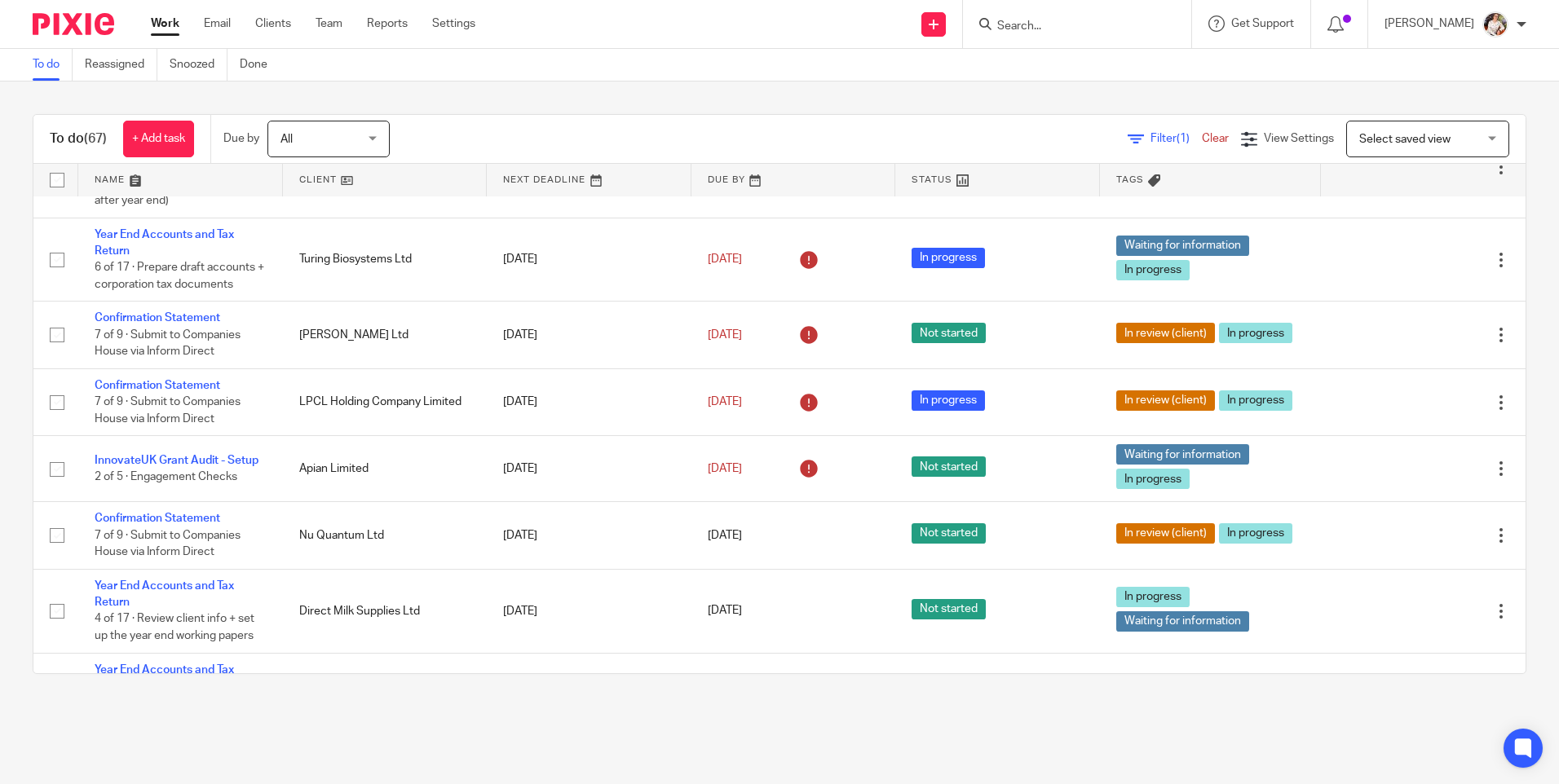
click at [1042, 14] on form at bounding box center [1083, 24] width 174 height 21
click at [1042, 24] on input "Search" at bounding box center [1069, 27] width 147 height 14
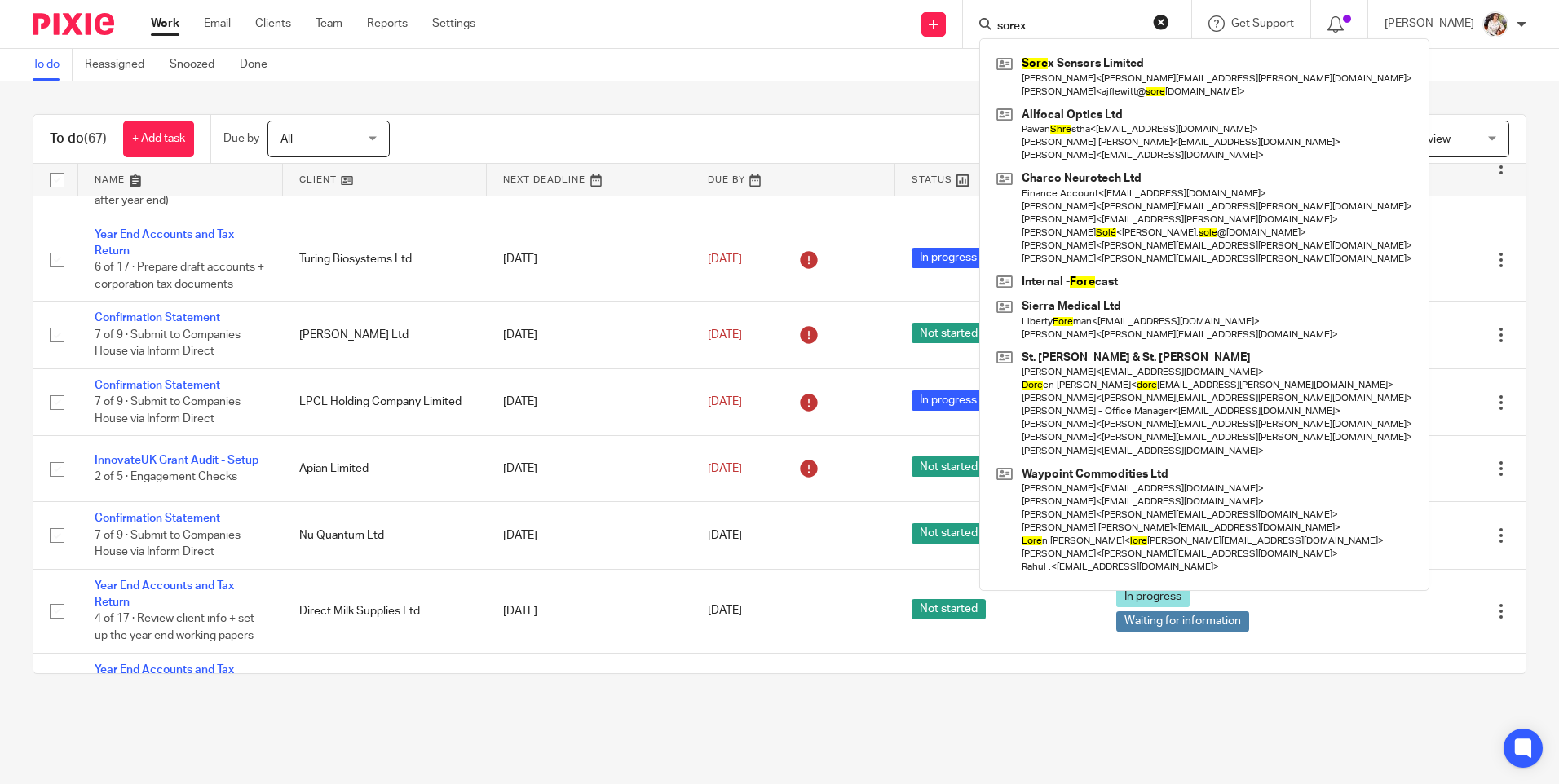
type input "sorex"
click button "submit" at bounding box center [0, 0] width 0 height 0
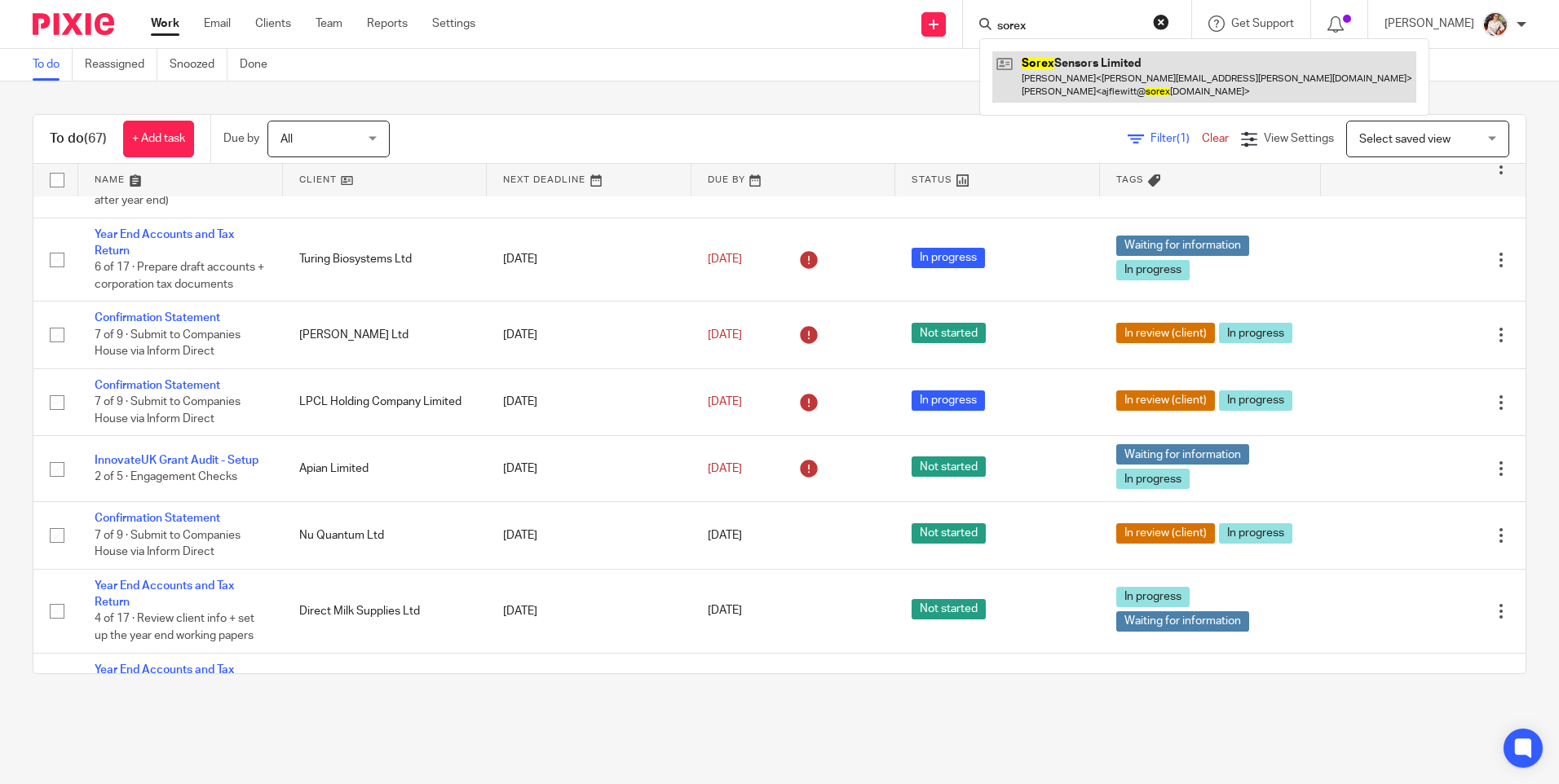
click at [1068, 82] on link at bounding box center [1204, 77] width 424 height 51
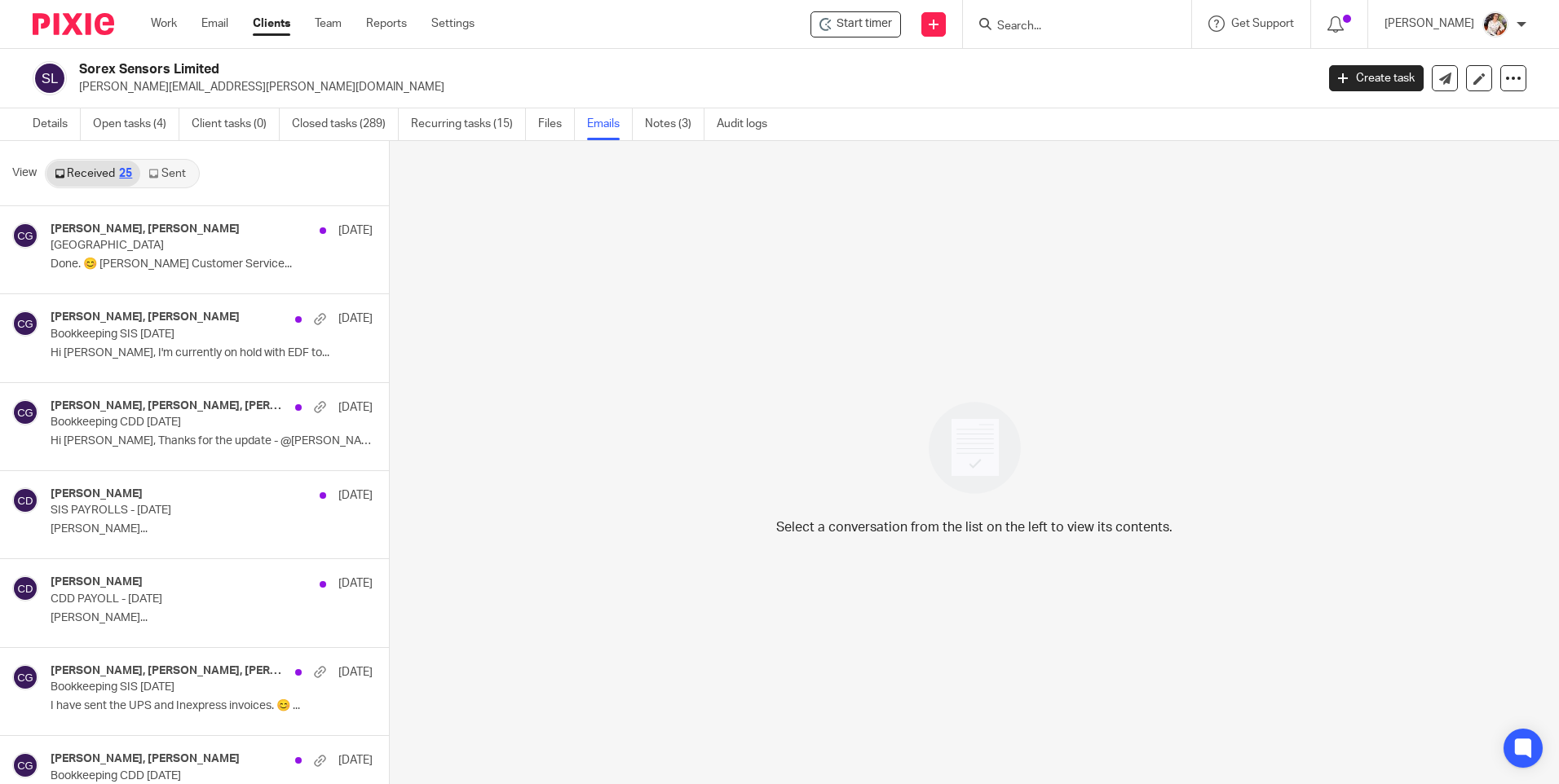
click at [168, 174] on link "Sent" at bounding box center [168, 173] width 57 height 26
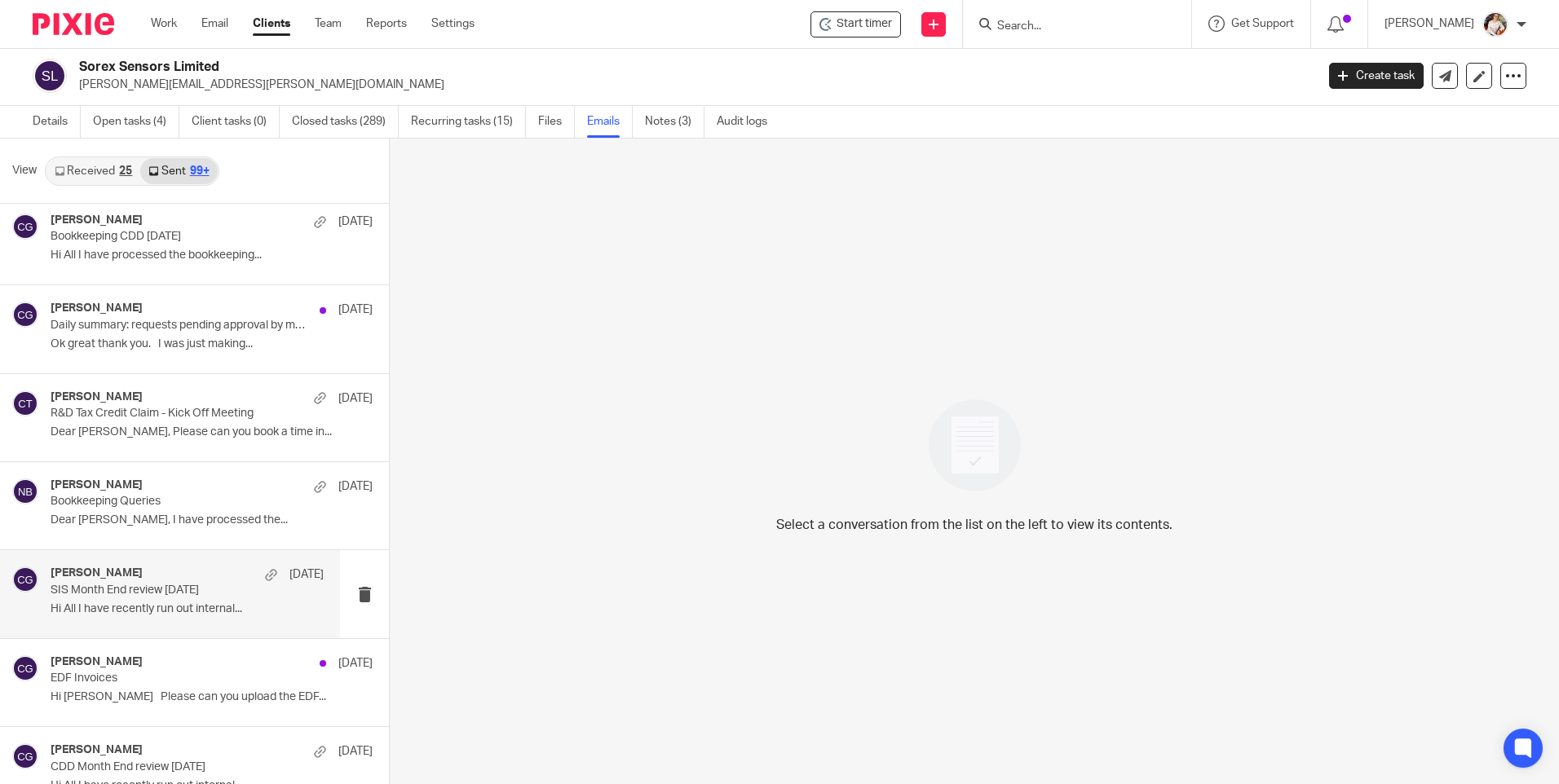
scroll to position [15985, 0]
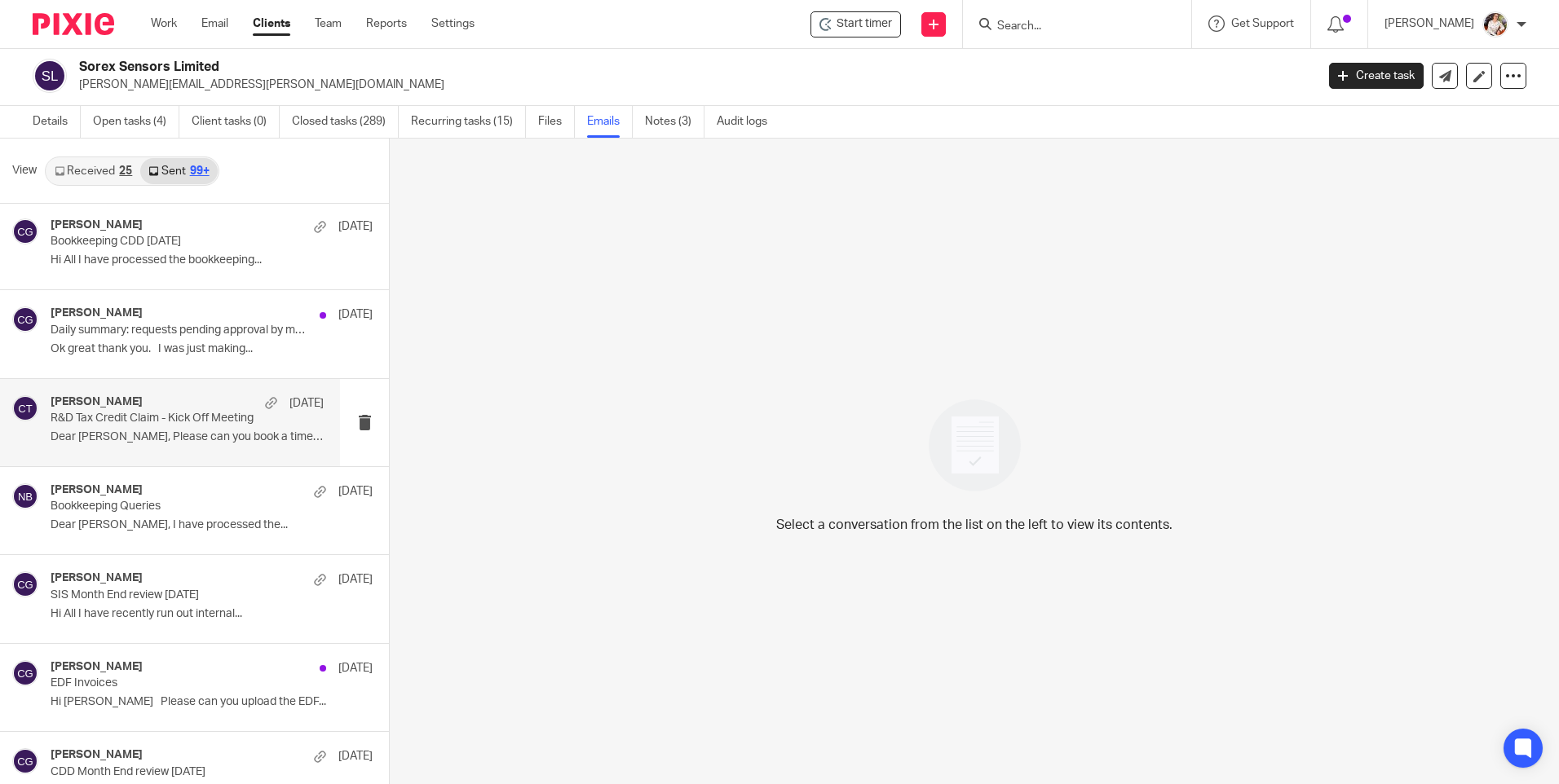
click at [199, 423] on p "R&D Tax Credit Claim - Kick Off Meeting" at bounding box center [159, 418] width 218 height 14
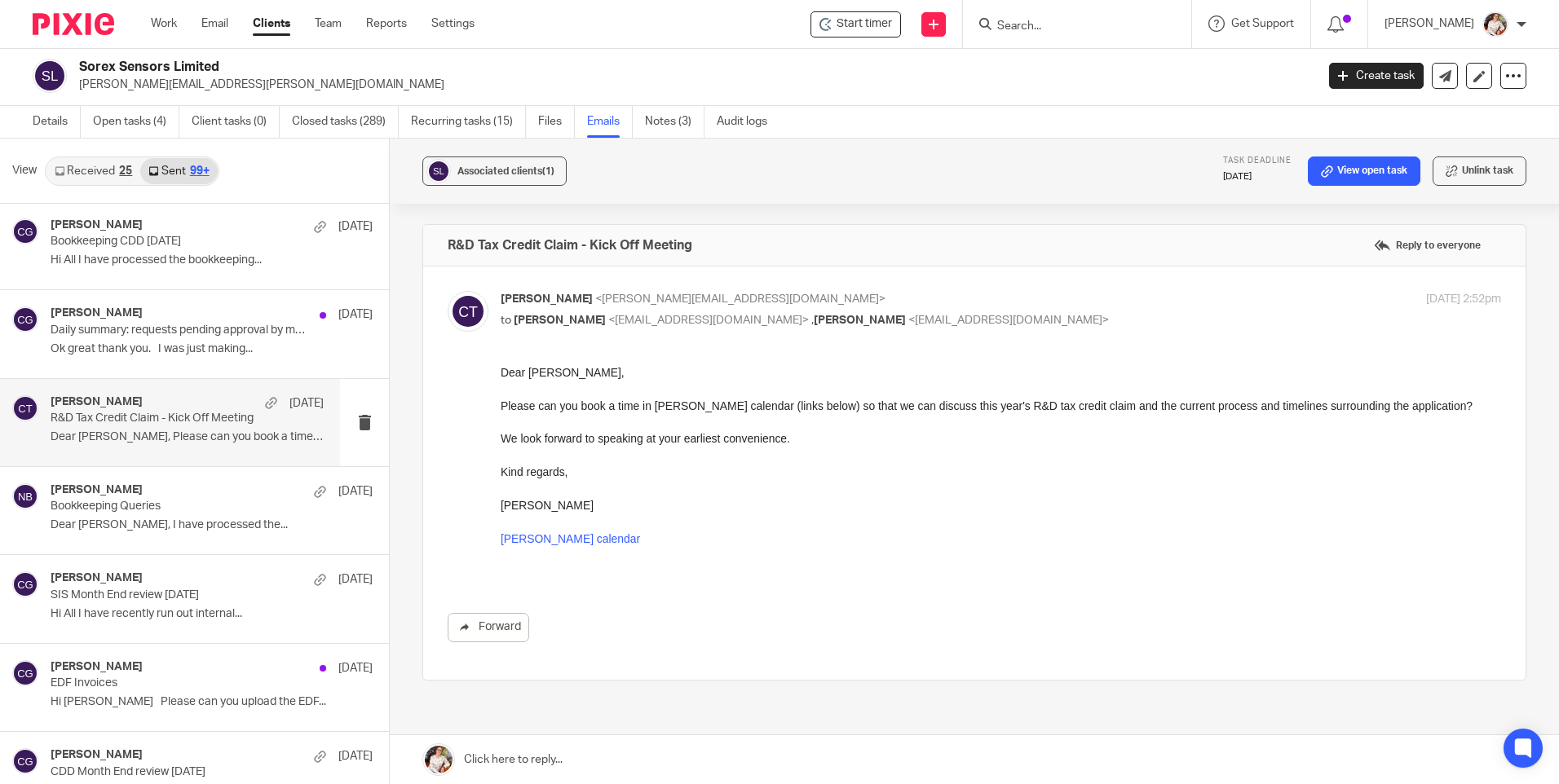
scroll to position [0, 0]
click at [305, 783] on html "Work Email Clients Team Reports Settings Work Email Clients Team Reports Settin…" at bounding box center [779, 392] width 1559 height 784
